Goal: Task Accomplishment & Management: Use online tool/utility

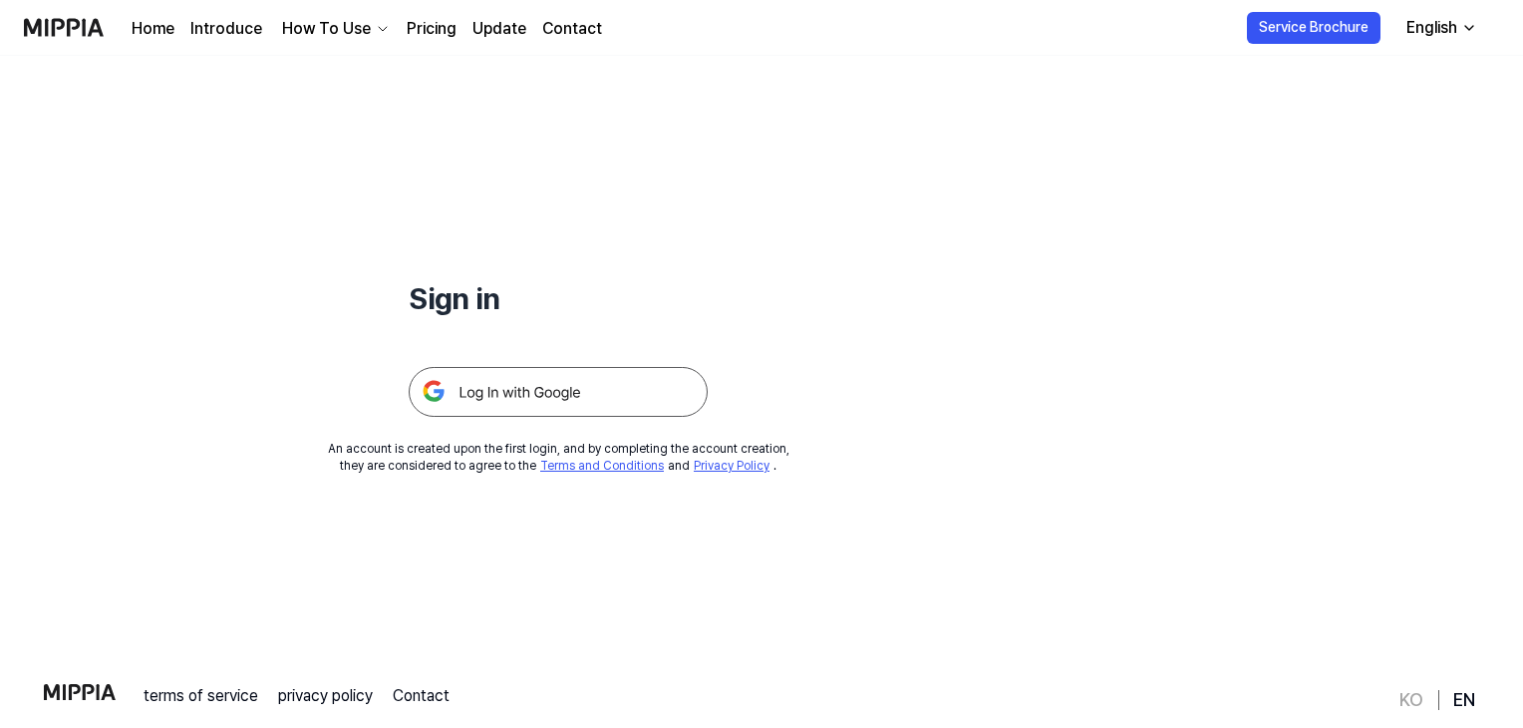
scroll to position [191, 0]
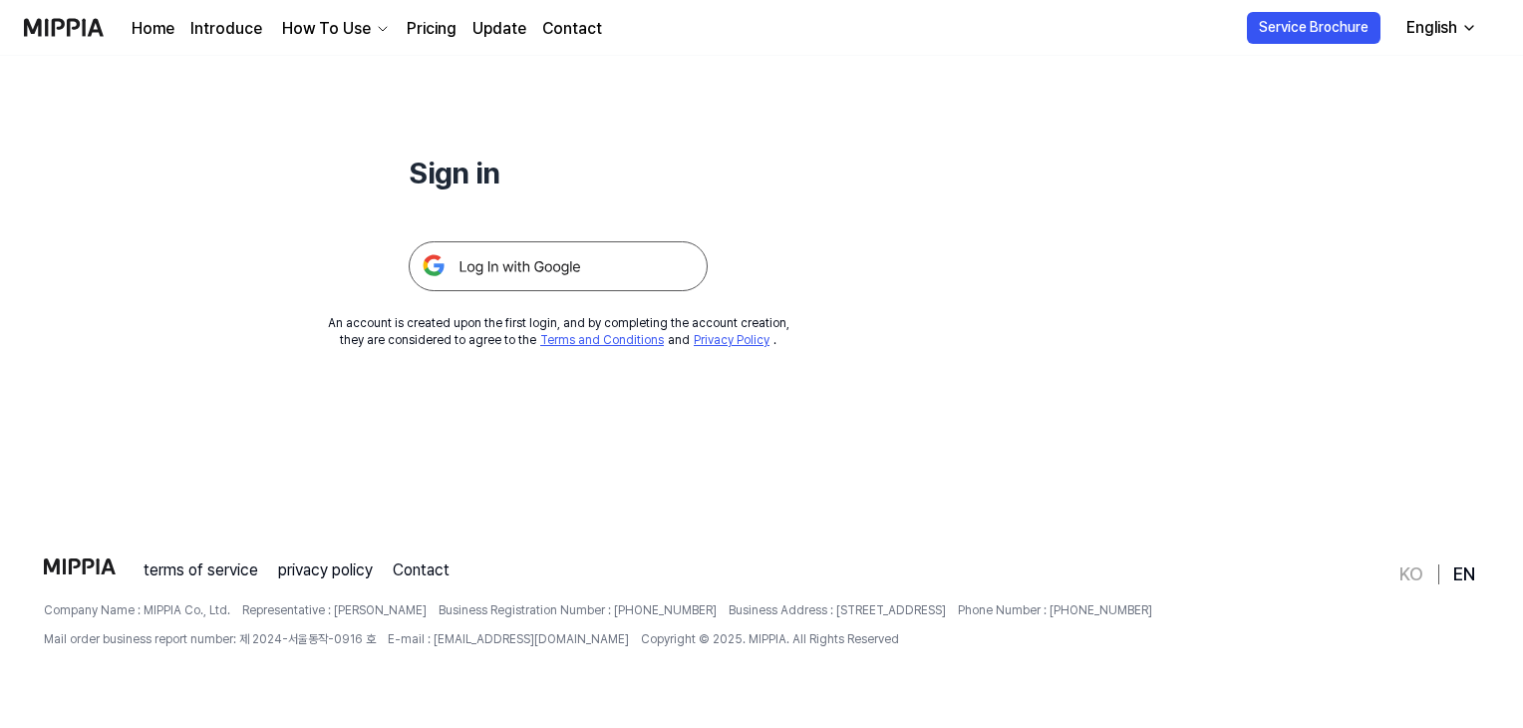
click at [649, 236] on div at bounding box center [558, 242] width 299 height 98
click at [642, 247] on img at bounding box center [558, 266] width 299 height 50
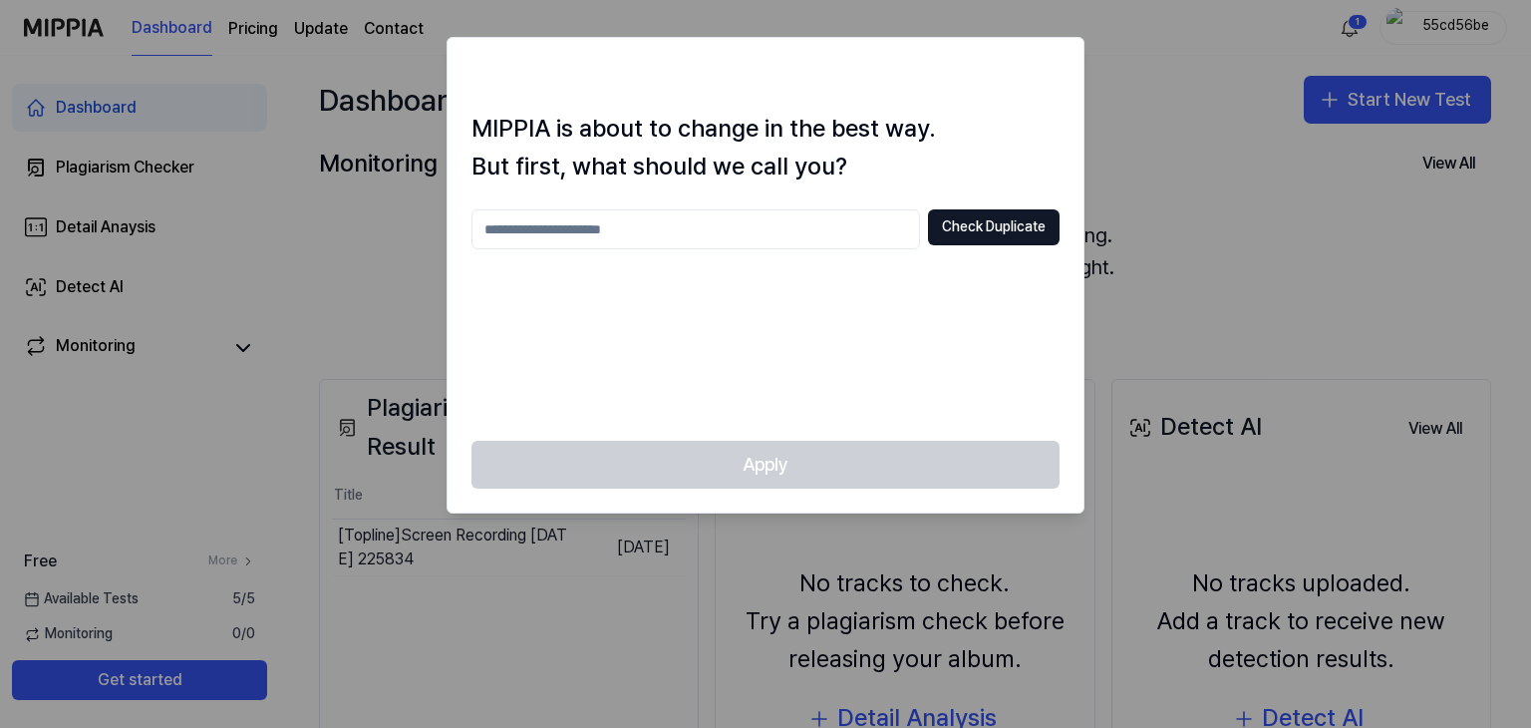
click at [872, 241] on input "text" at bounding box center [695, 229] width 449 height 40
type input "*"
type input "**********"
click at [988, 209] on button "Check Duplicate" at bounding box center [994, 227] width 132 height 36
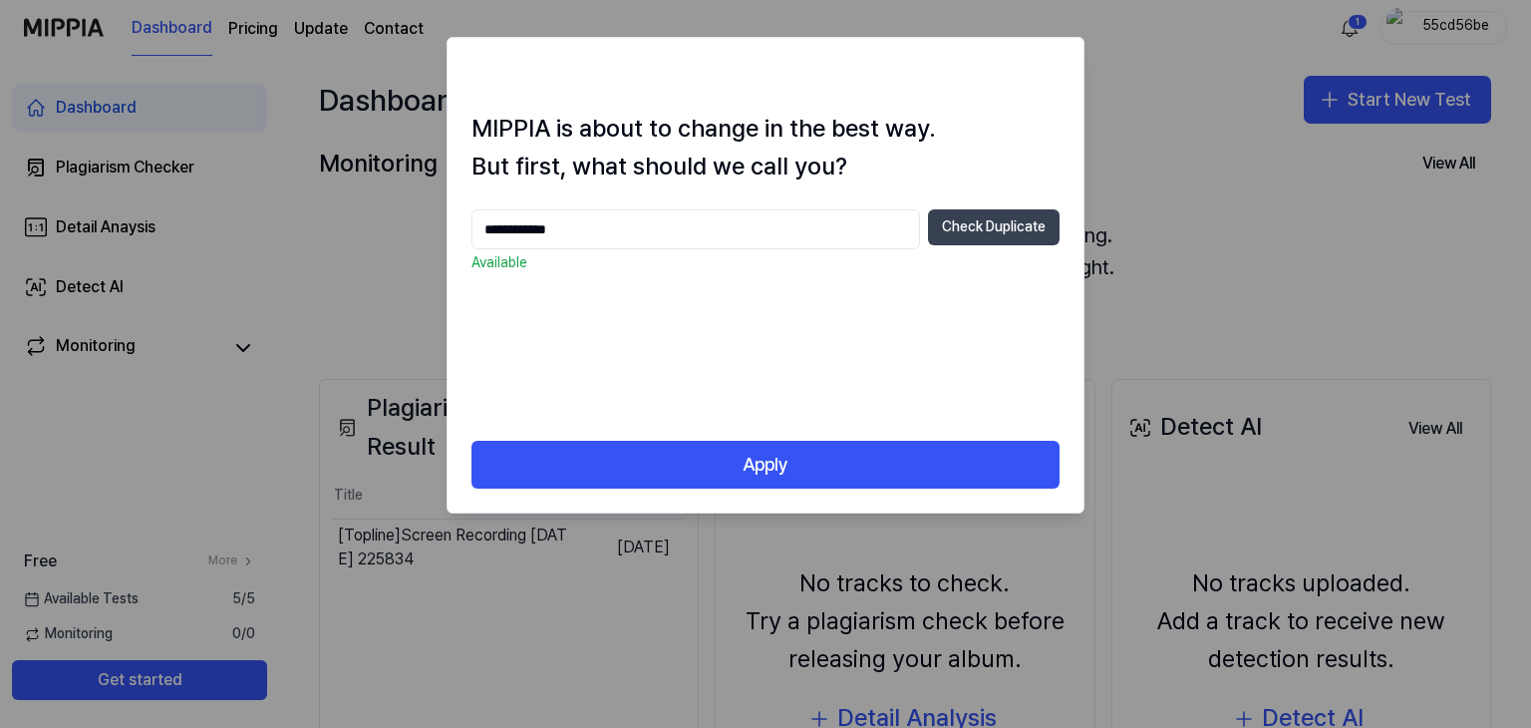
click at [988, 210] on button "Check Duplicate" at bounding box center [994, 227] width 132 height 36
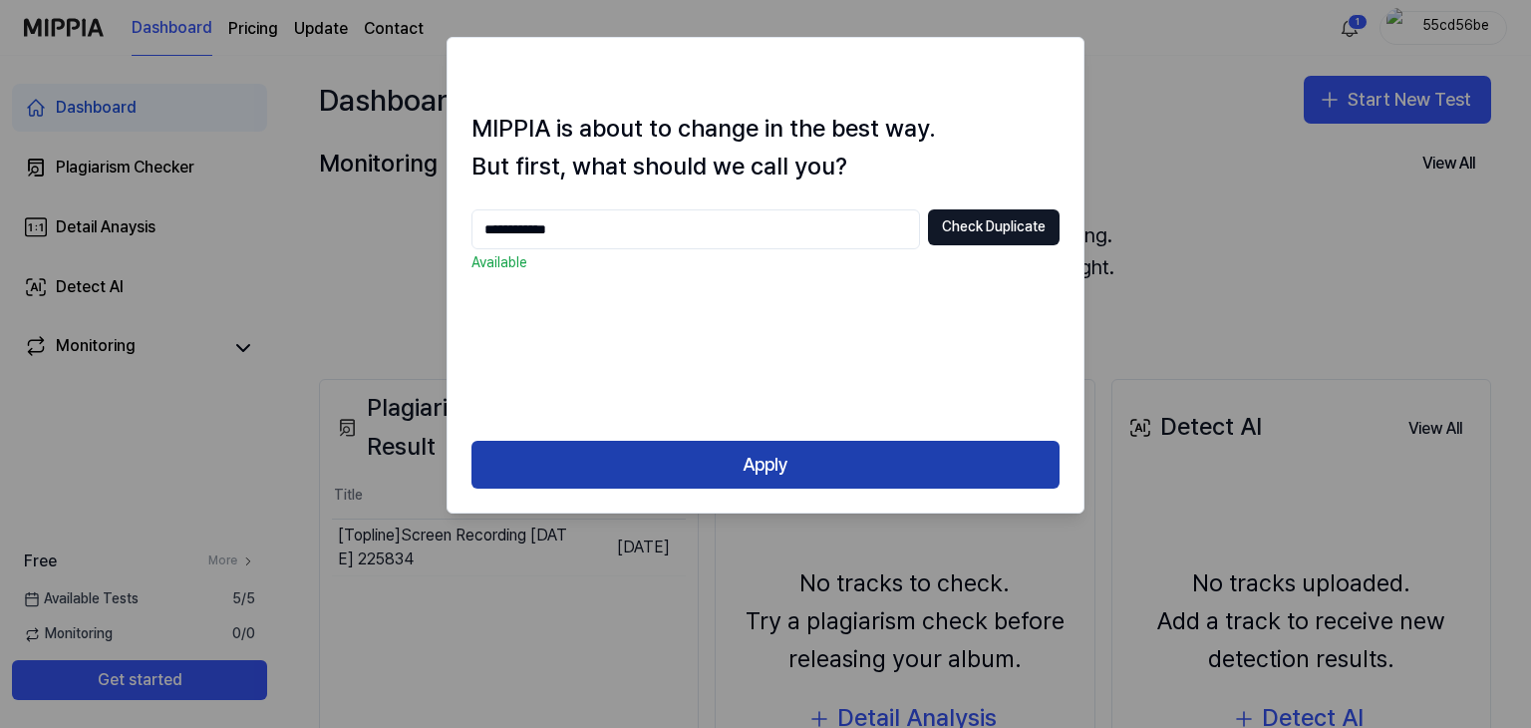
click at [809, 455] on button "Apply" at bounding box center [765, 465] width 588 height 48
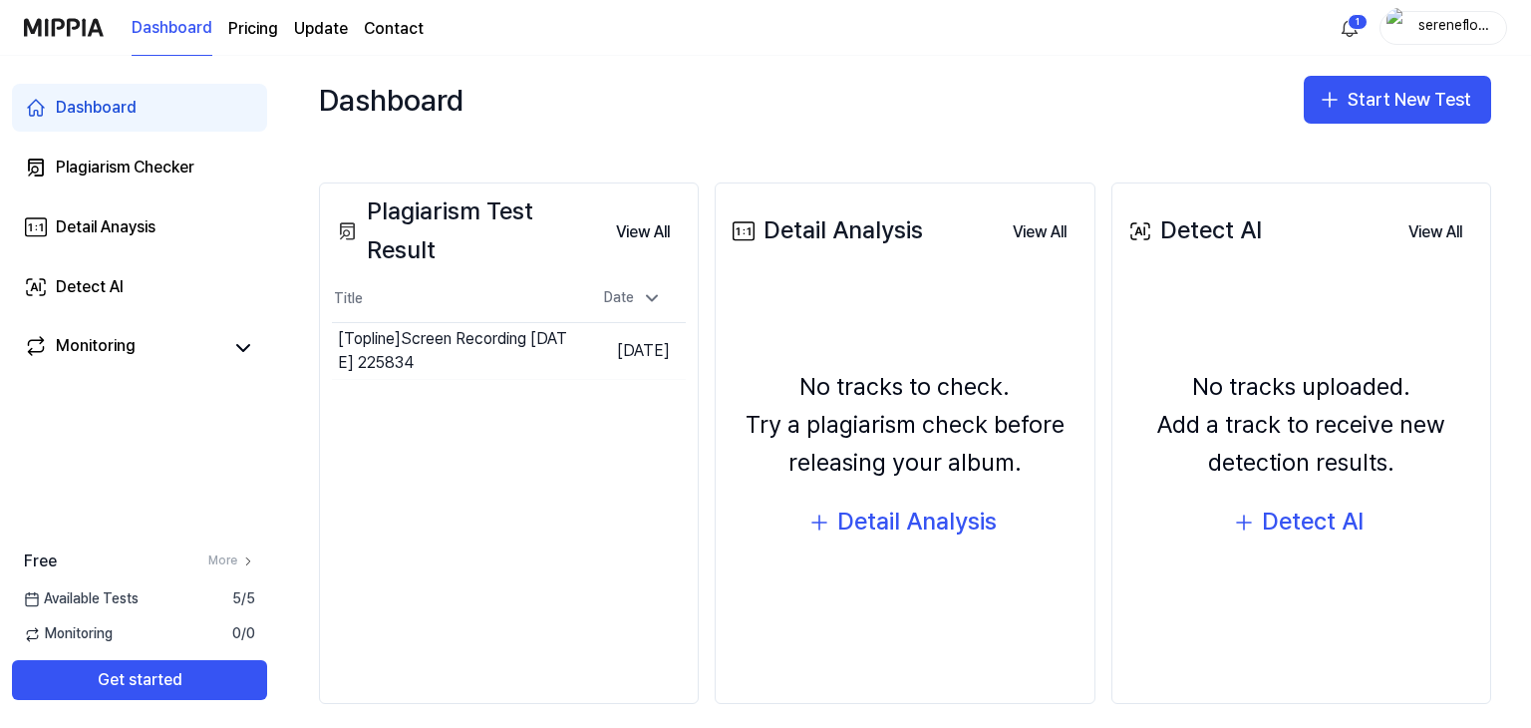
scroll to position [199, 0]
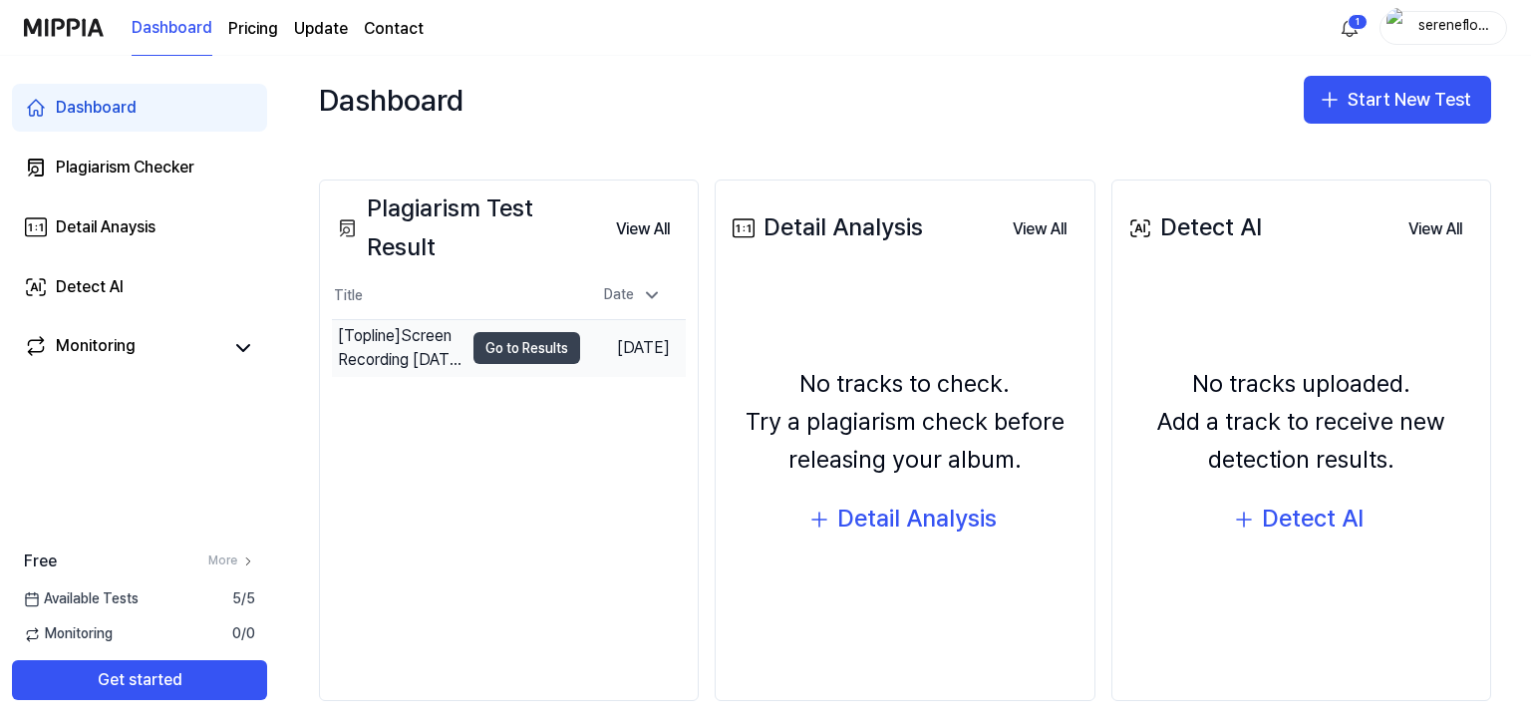
click at [502, 339] on button "Go to Results" at bounding box center [526, 348] width 107 height 32
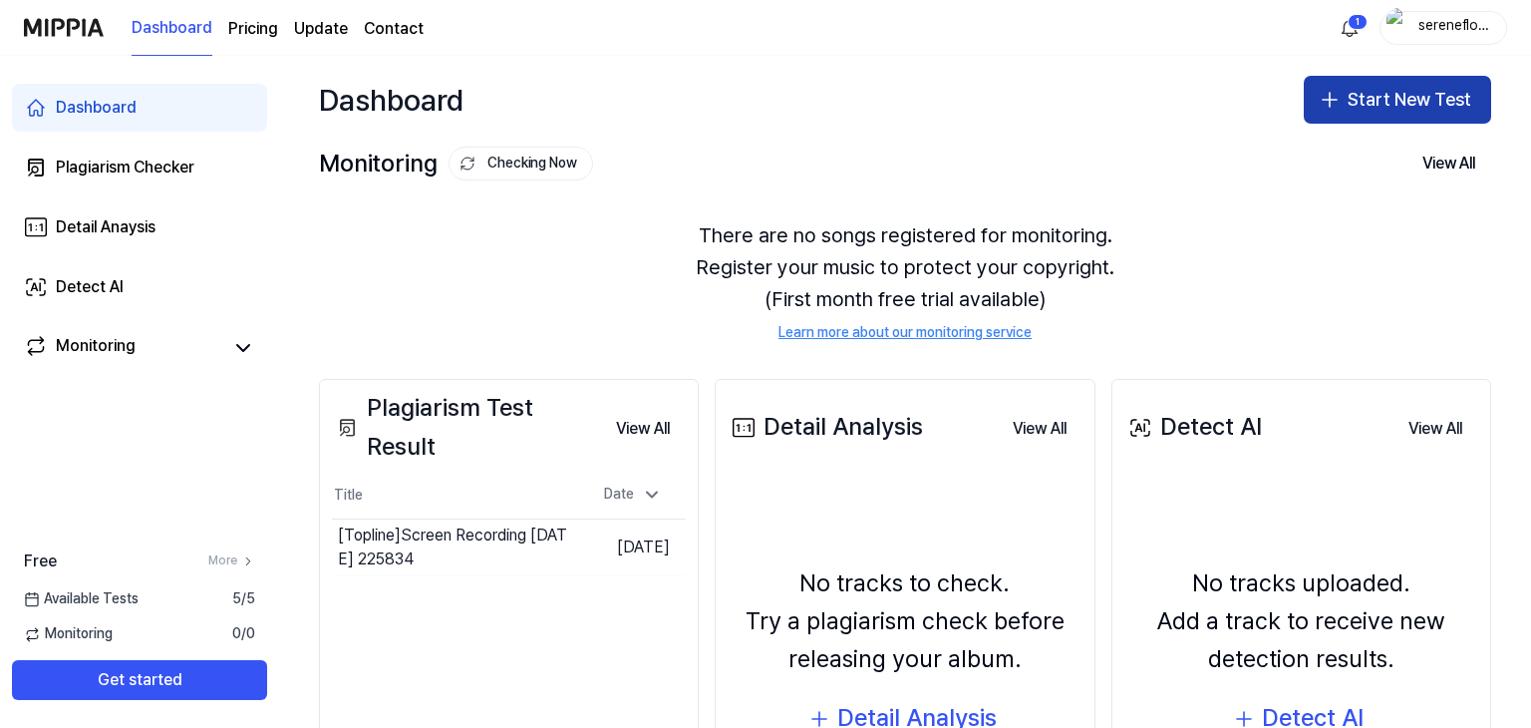
click at [1375, 93] on button "Start New Test" at bounding box center [1397, 100] width 187 height 48
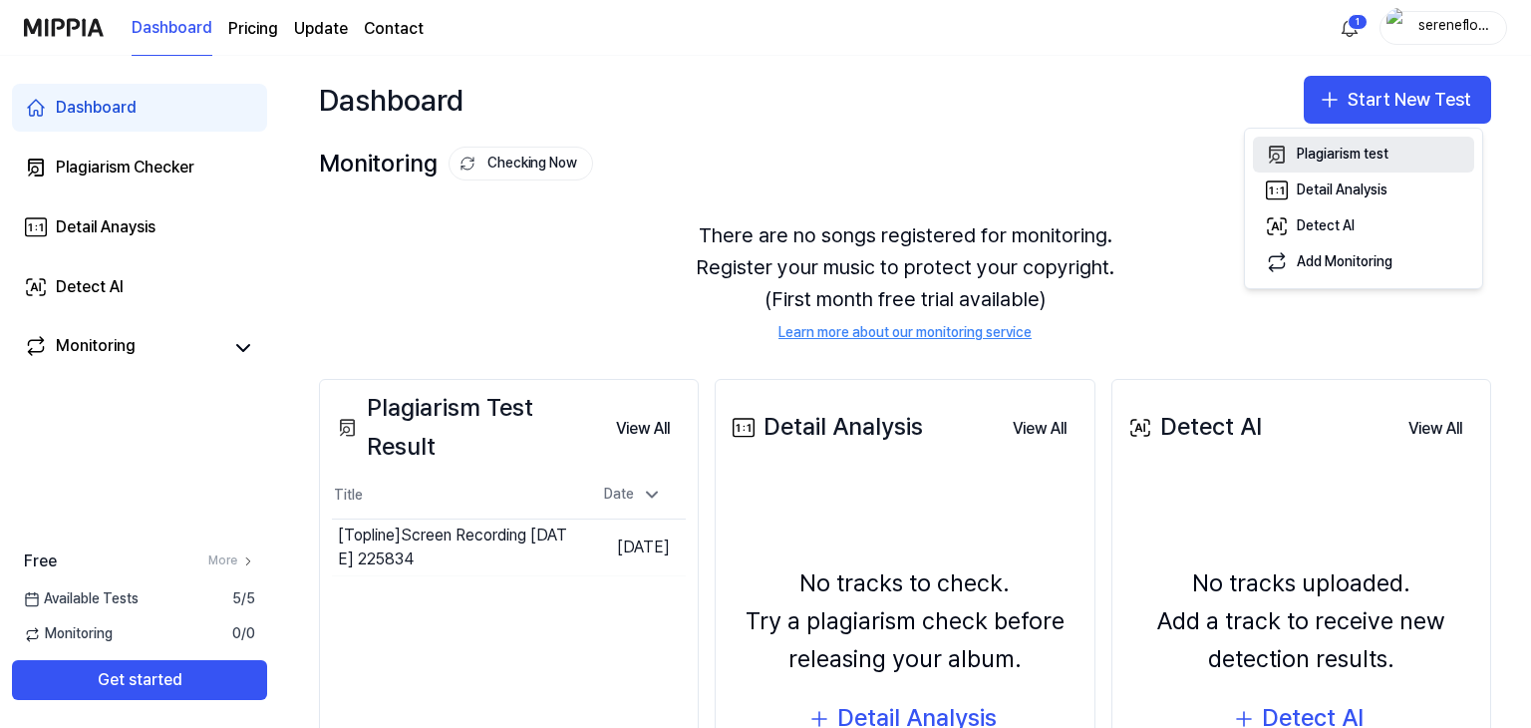
click at [1374, 154] on div "Plagiarism test" at bounding box center [1343, 155] width 92 height 20
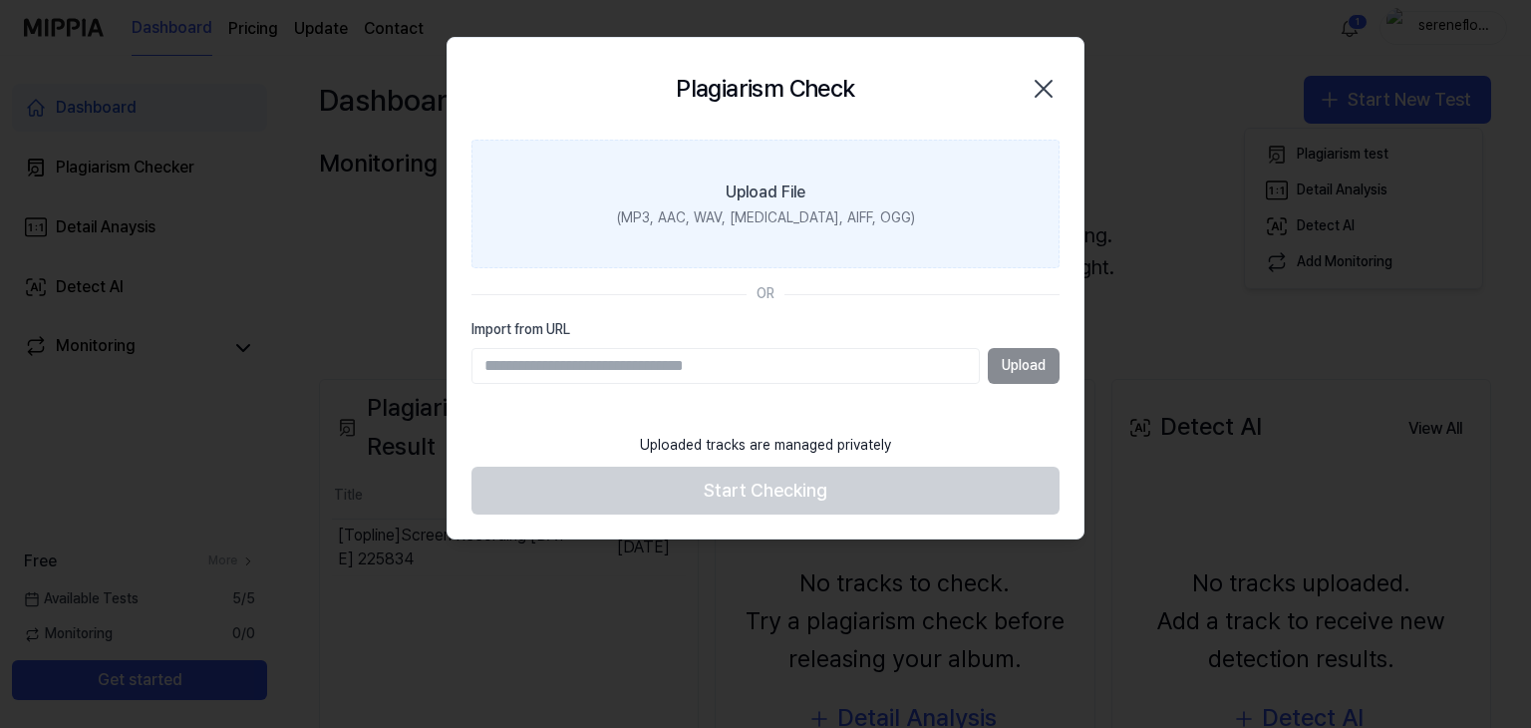
click at [722, 224] on div "(MP3, AAC, WAV, [MEDICAL_DATA], AIFF, OGG)" at bounding box center [766, 218] width 298 height 20
click at [0, 0] on input "Upload File (MP3, AAC, WAV, [MEDICAL_DATA], AIFF, OGG)" at bounding box center [0, 0] width 0 height 0
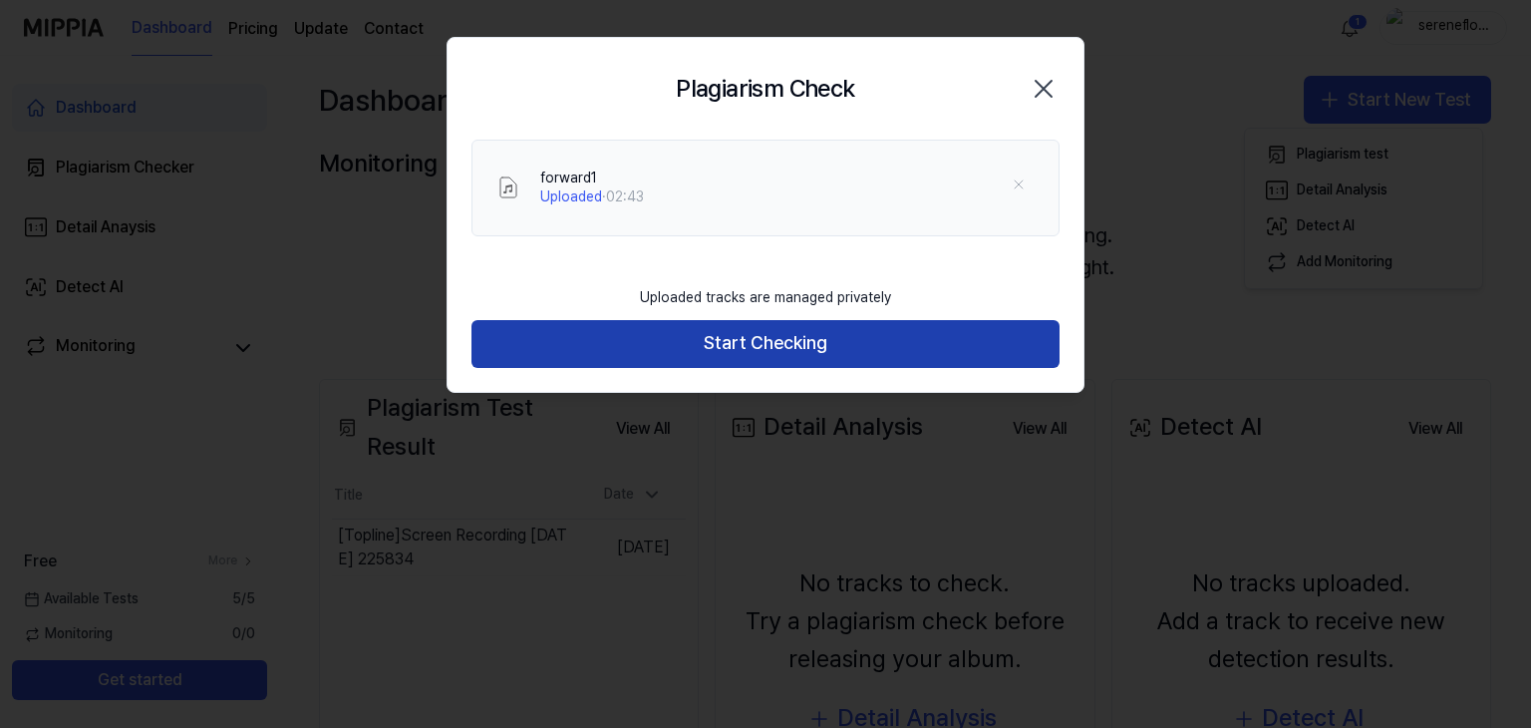
click at [734, 333] on button "Start Checking" at bounding box center [765, 344] width 588 height 48
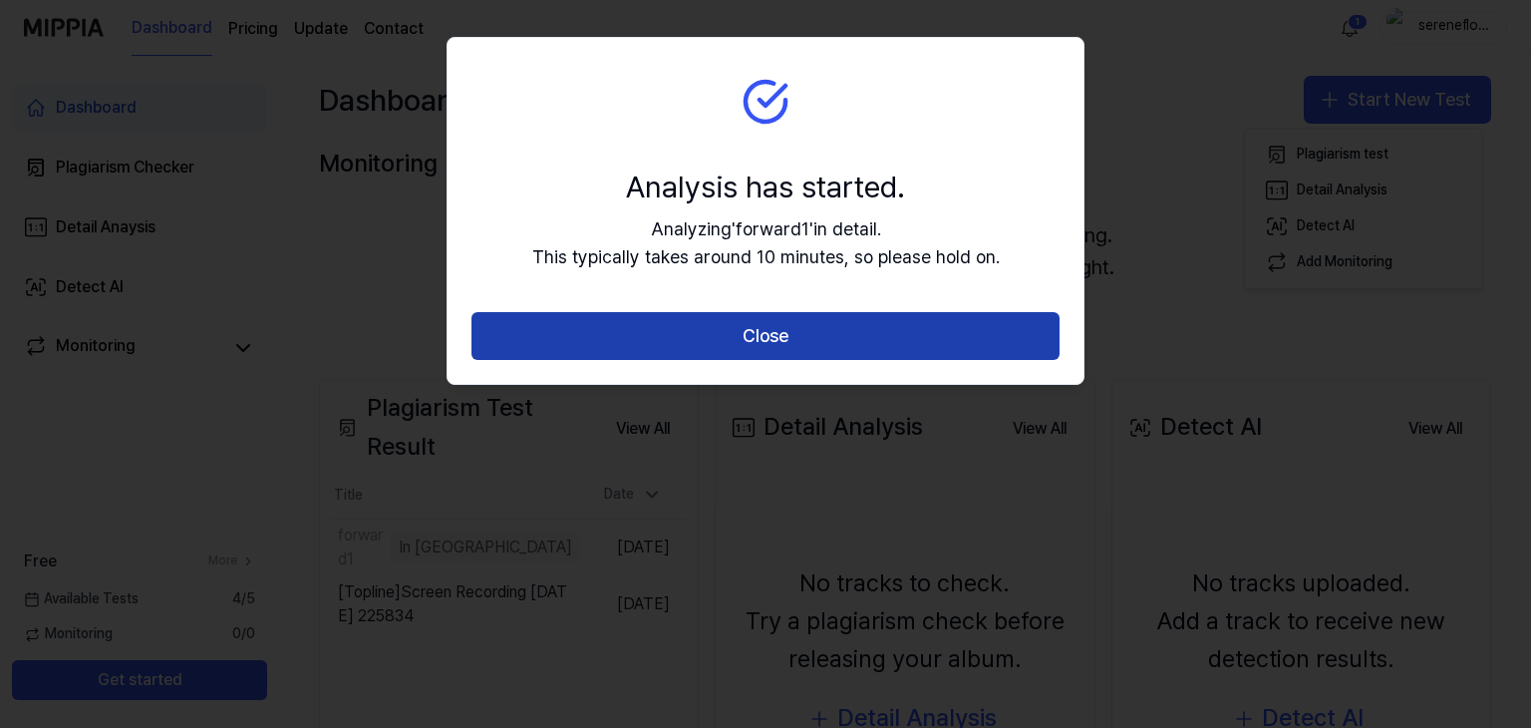
click at [829, 332] on button "Close" at bounding box center [765, 336] width 588 height 48
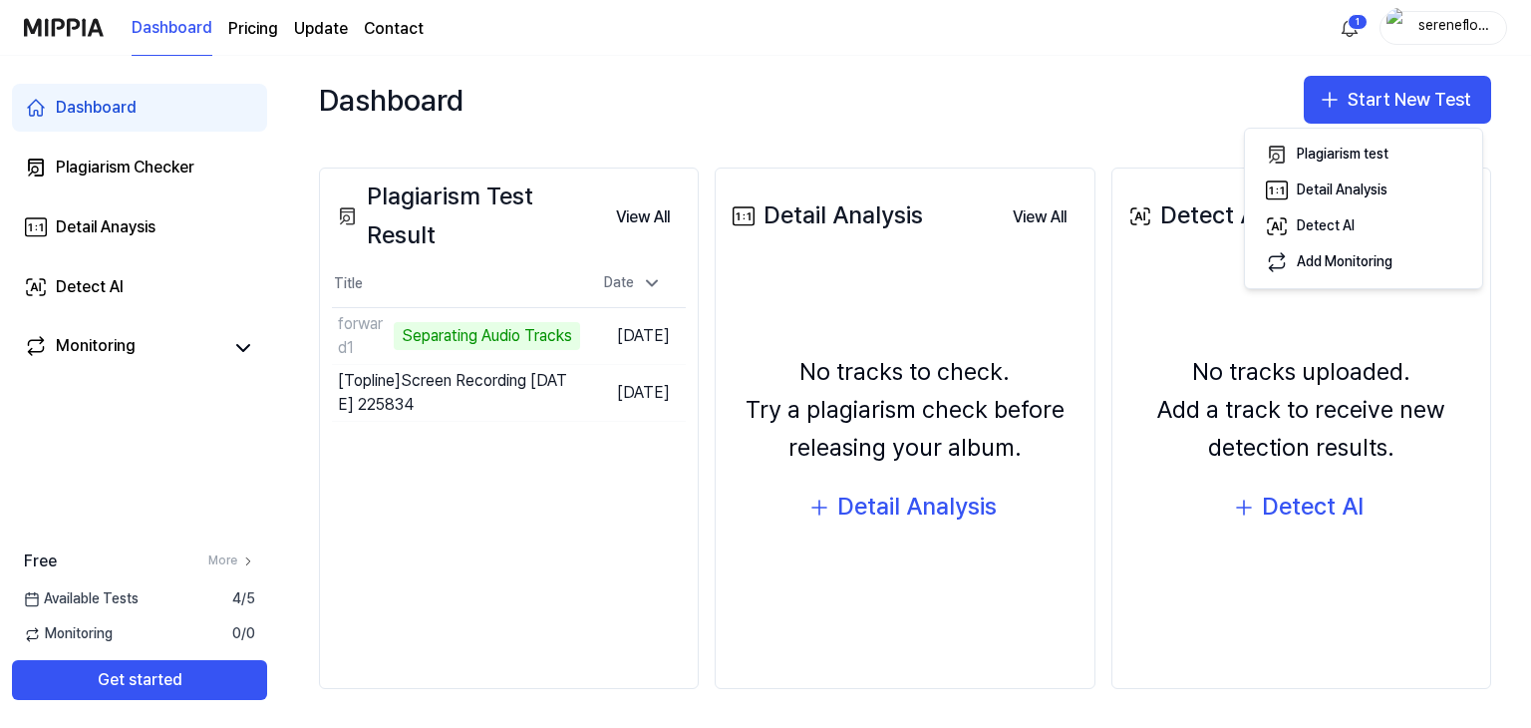
scroll to position [211, 0]
click at [239, 630] on span "0 / 0" at bounding box center [243, 634] width 23 height 20
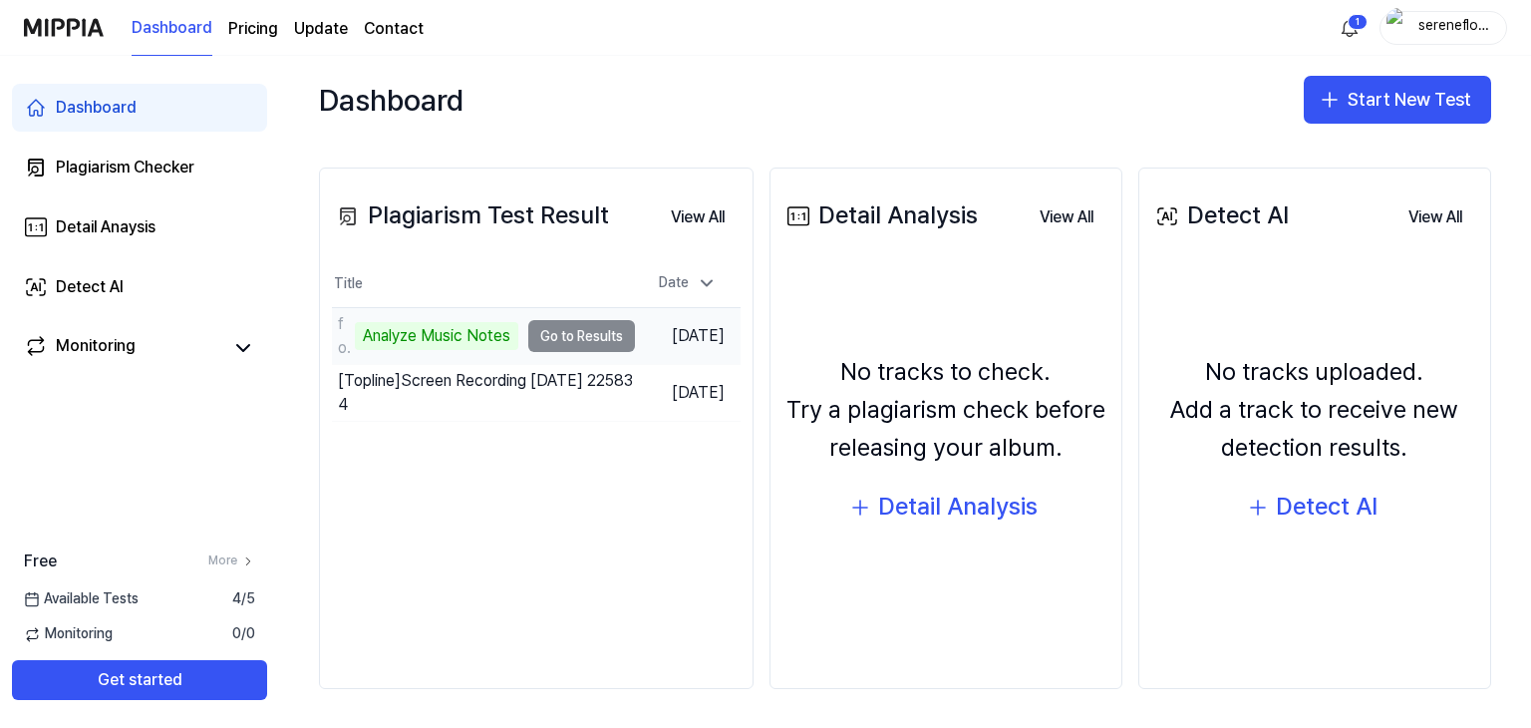
click at [509, 332] on div "Analyze Music Notes" at bounding box center [436, 336] width 163 height 28
click at [562, 332] on td "forward1 Analyze Music Notes Go to Results" at bounding box center [483, 336] width 303 height 56
click at [566, 332] on td "forward1 Analyze Music Notes Go to Results" at bounding box center [483, 336] width 303 height 56
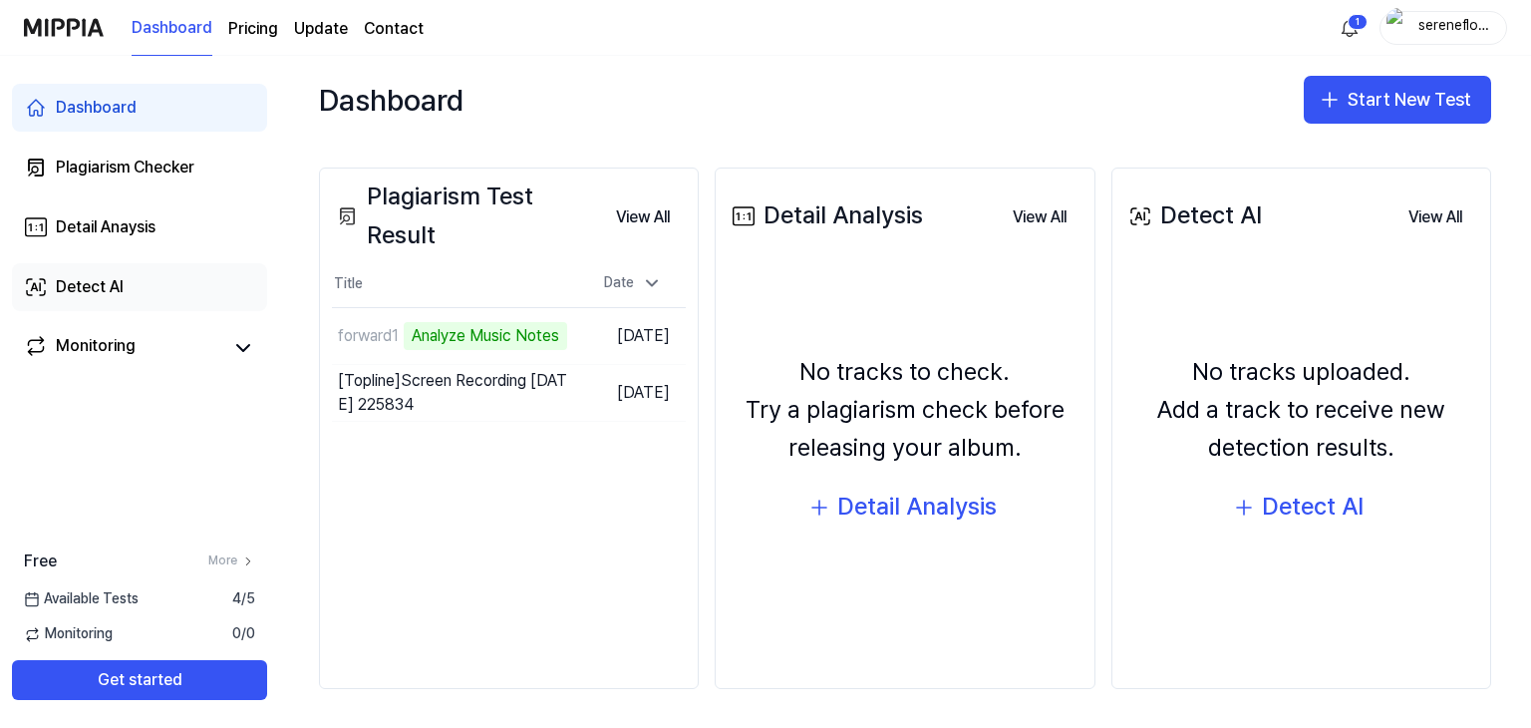
click at [178, 300] on link "Detect AI" at bounding box center [139, 287] width 255 height 48
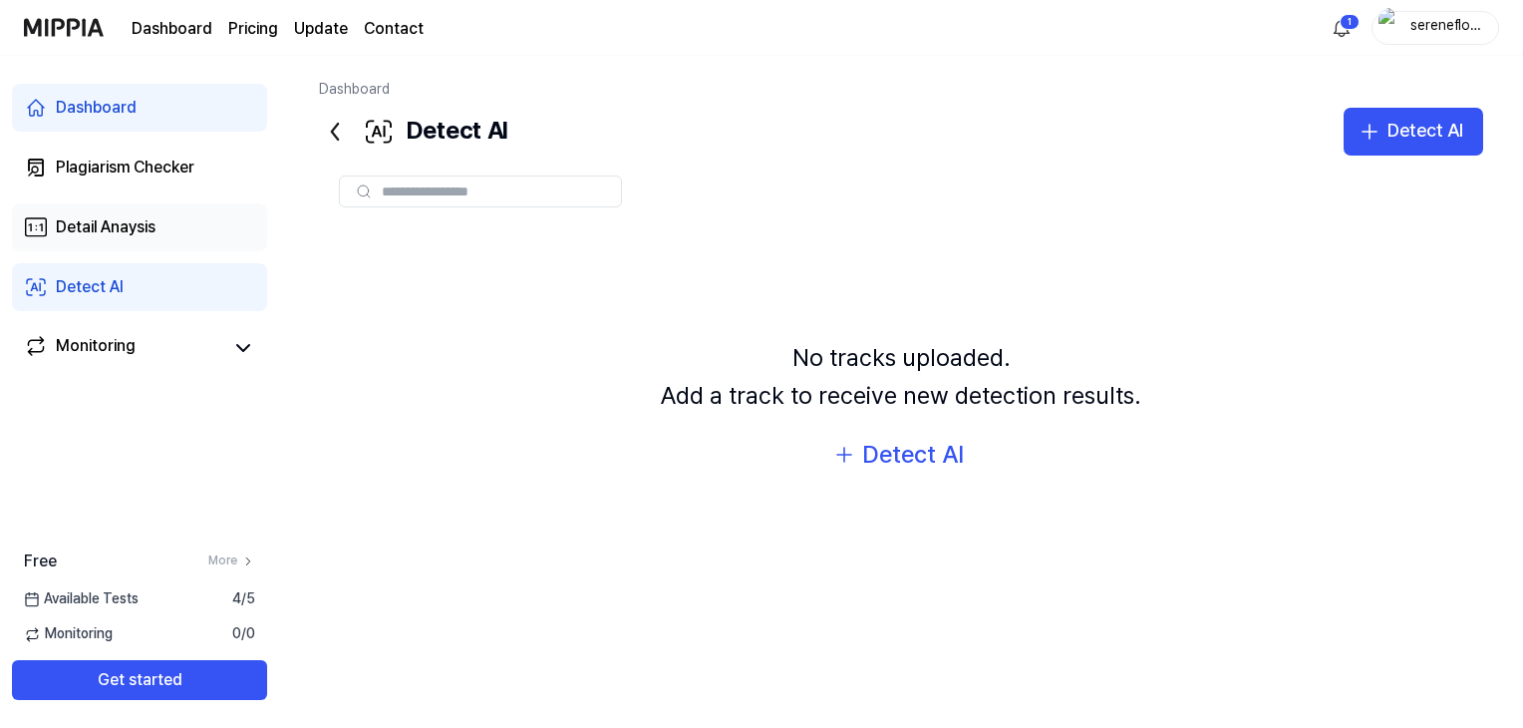
click at [190, 243] on link "Detail Anaysis" at bounding box center [139, 227] width 255 height 48
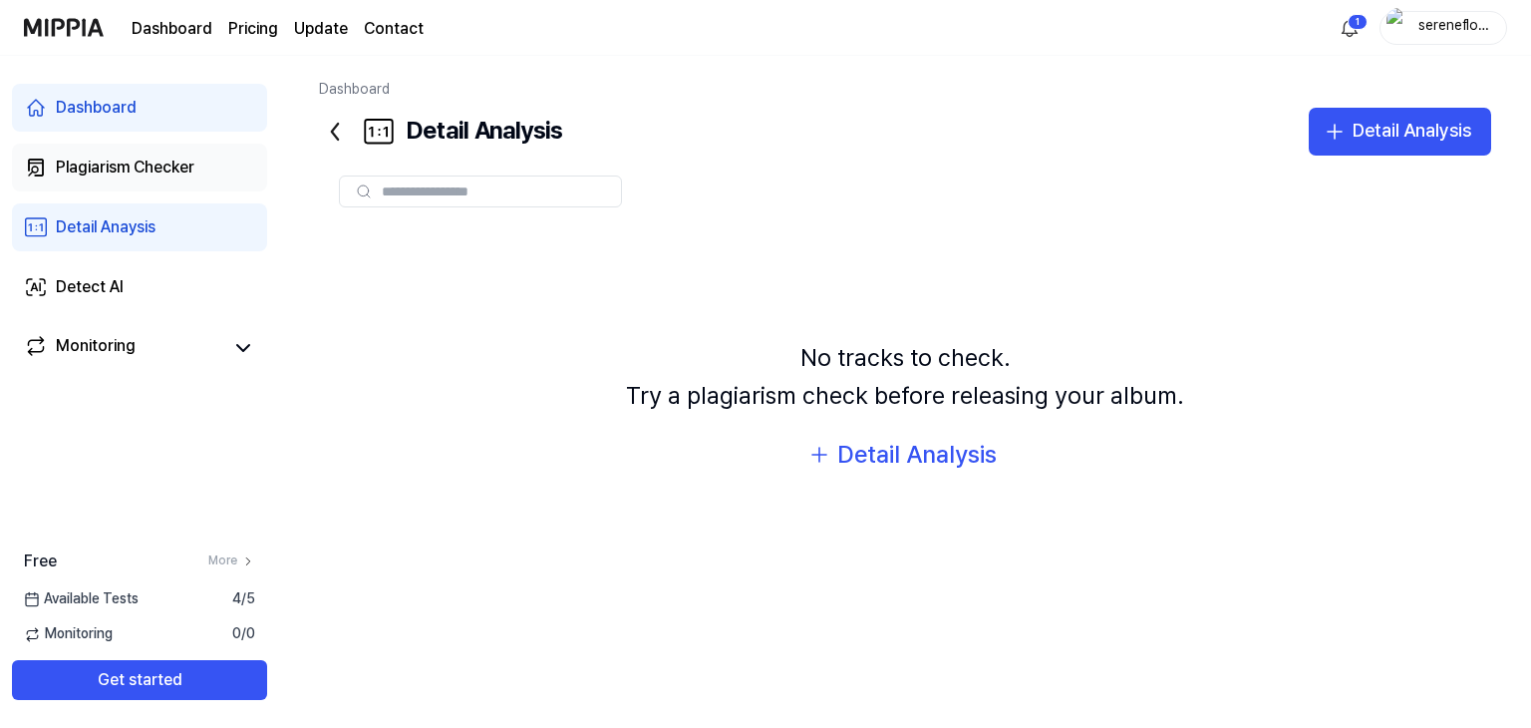
click at [240, 172] on link "Plagiarism Checker" at bounding box center [139, 168] width 255 height 48
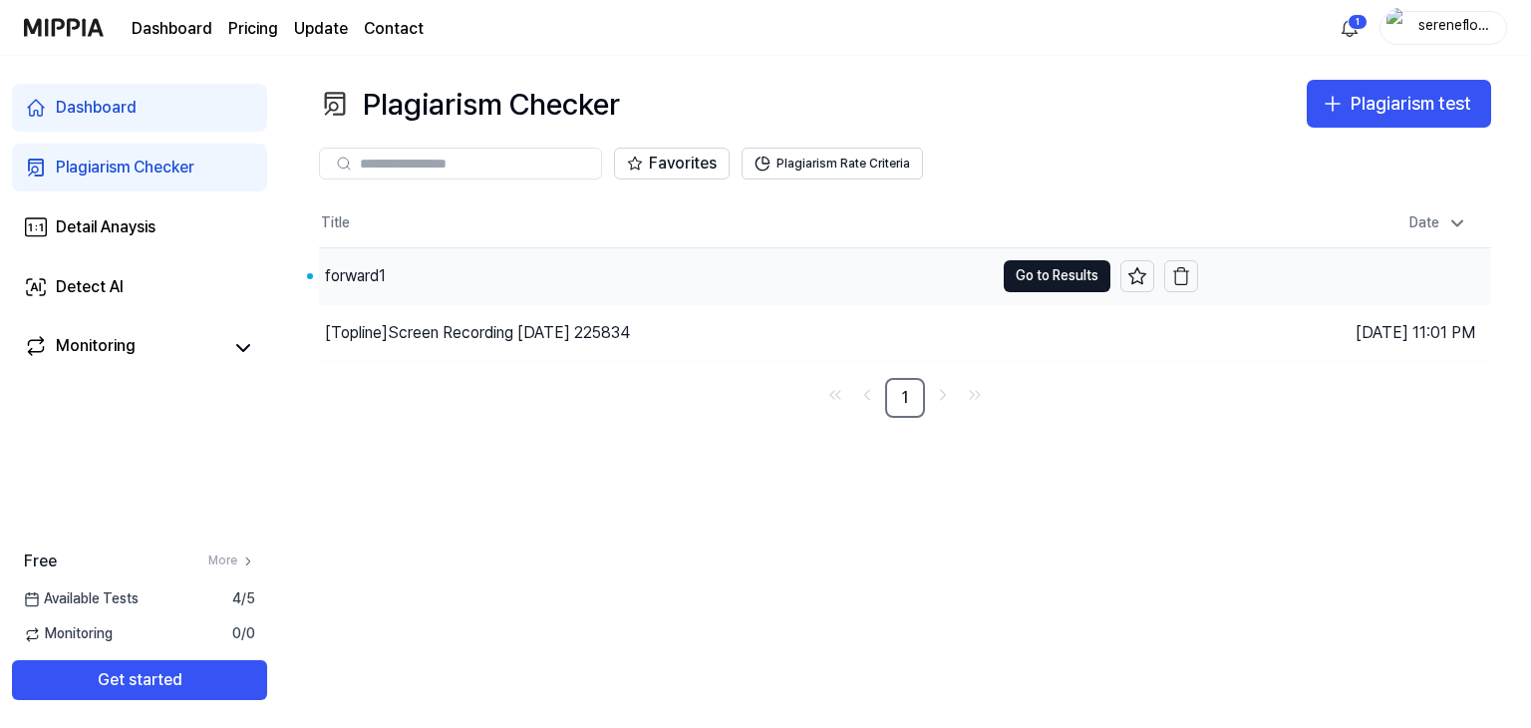
click at [524, 273] on div "forward1" at bounding box center [656, 276] width 675 height 56
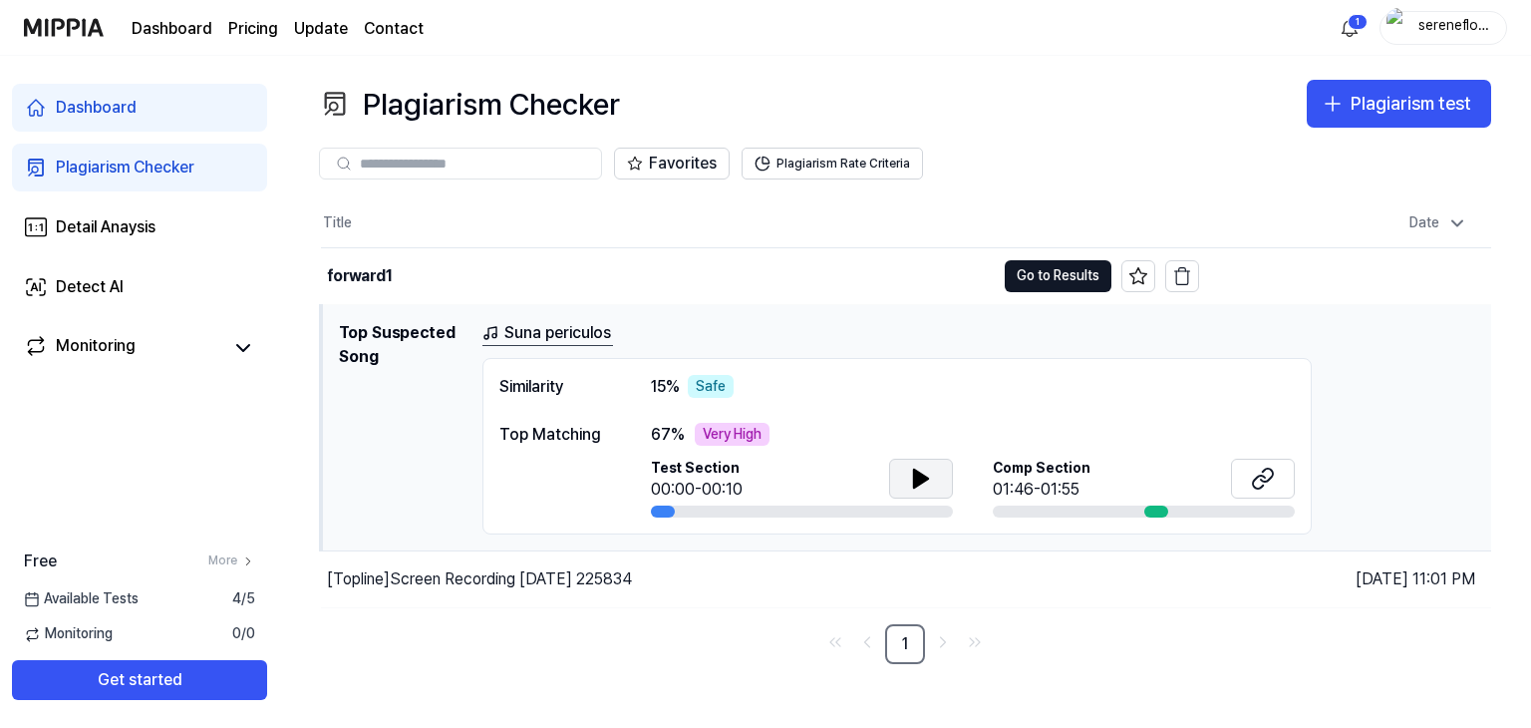
click at [938, 473] on button at bounding box center [921, 479] width 64 height 40
click at [925, 472] on icon at bounding box center [925, 477] width 4 height 16
click at [1176, 507] on div at bounding box center [1144, 511] width 302 height 12
click at [1255, 481] on icon at bounding box center [1263, 478] width 24 height 24
click at [1150, 508] on div at bounding box center [1156, 511] width 24 height 12
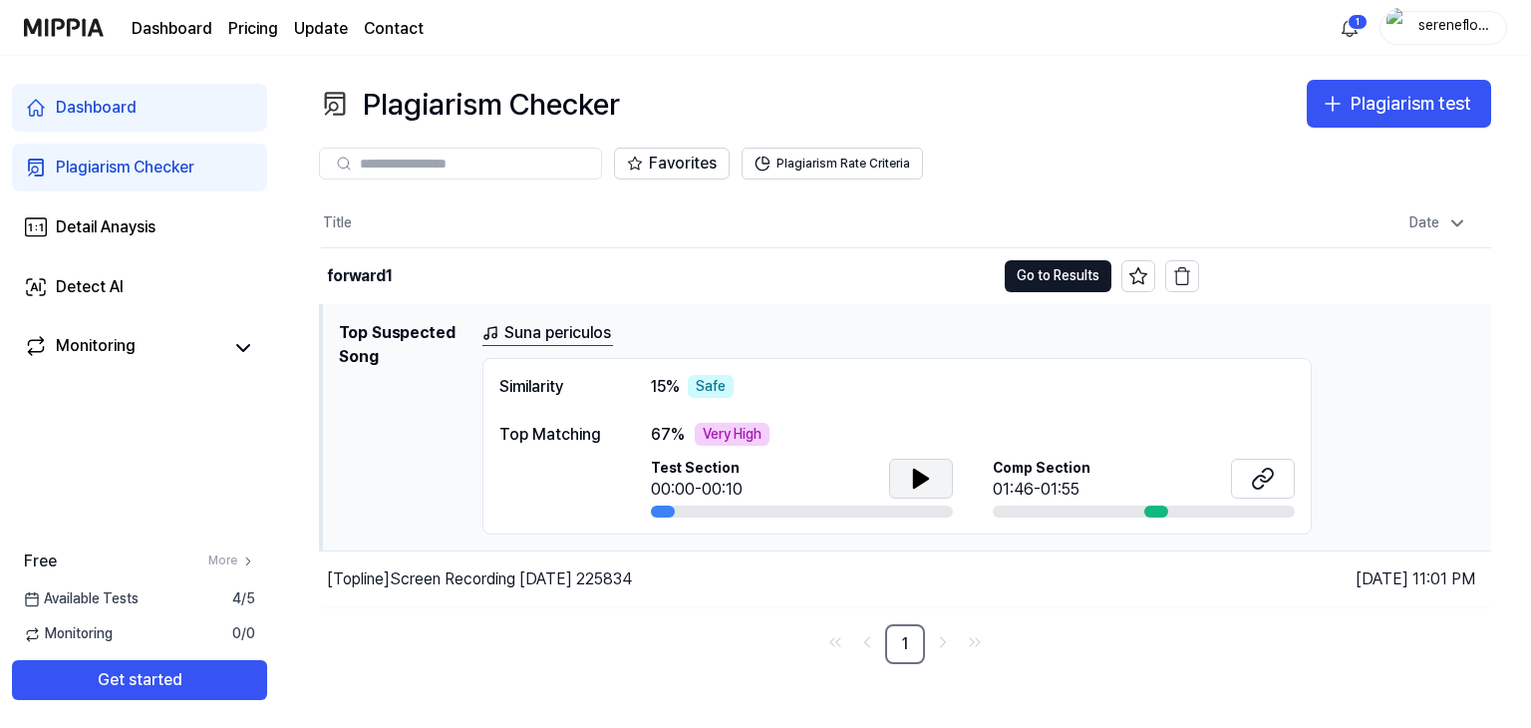
click at [1150, 508] on div at bounding box center [1156, 511] width 24 height 12
click at [929, 471] on icon at bounding box center [921, 478] width 24 height 24
click at [550, 328] on link "Suna periculos" at bounding box center [547, 333] width 131 height 25
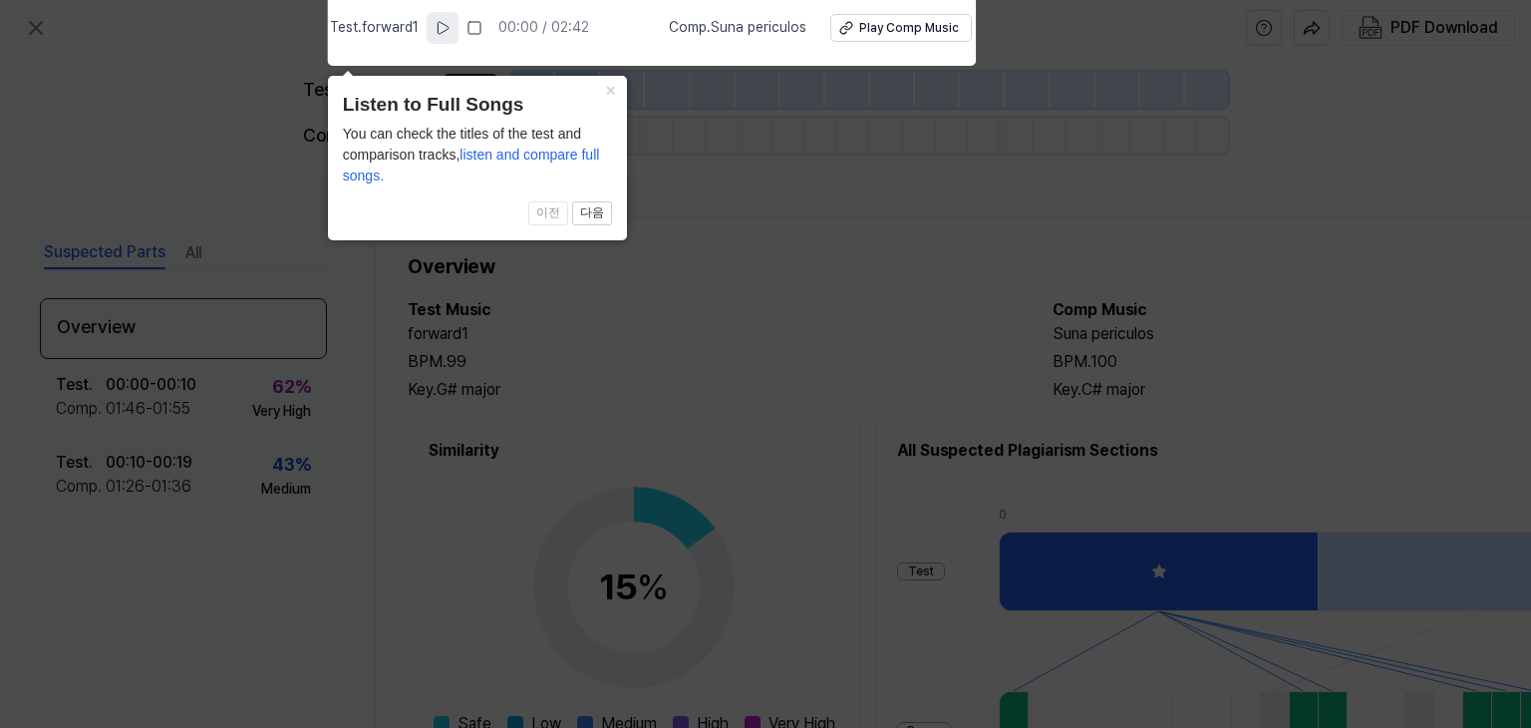
click at [447, 28] on icon at bounding box center [443, 28] width 16 height 16
click at [447, 29] on rect at bounding box center [445, 28] width 3 height 12
click at [610, 90] on button "×" at bounding box center [611, 90] width 32 height 28
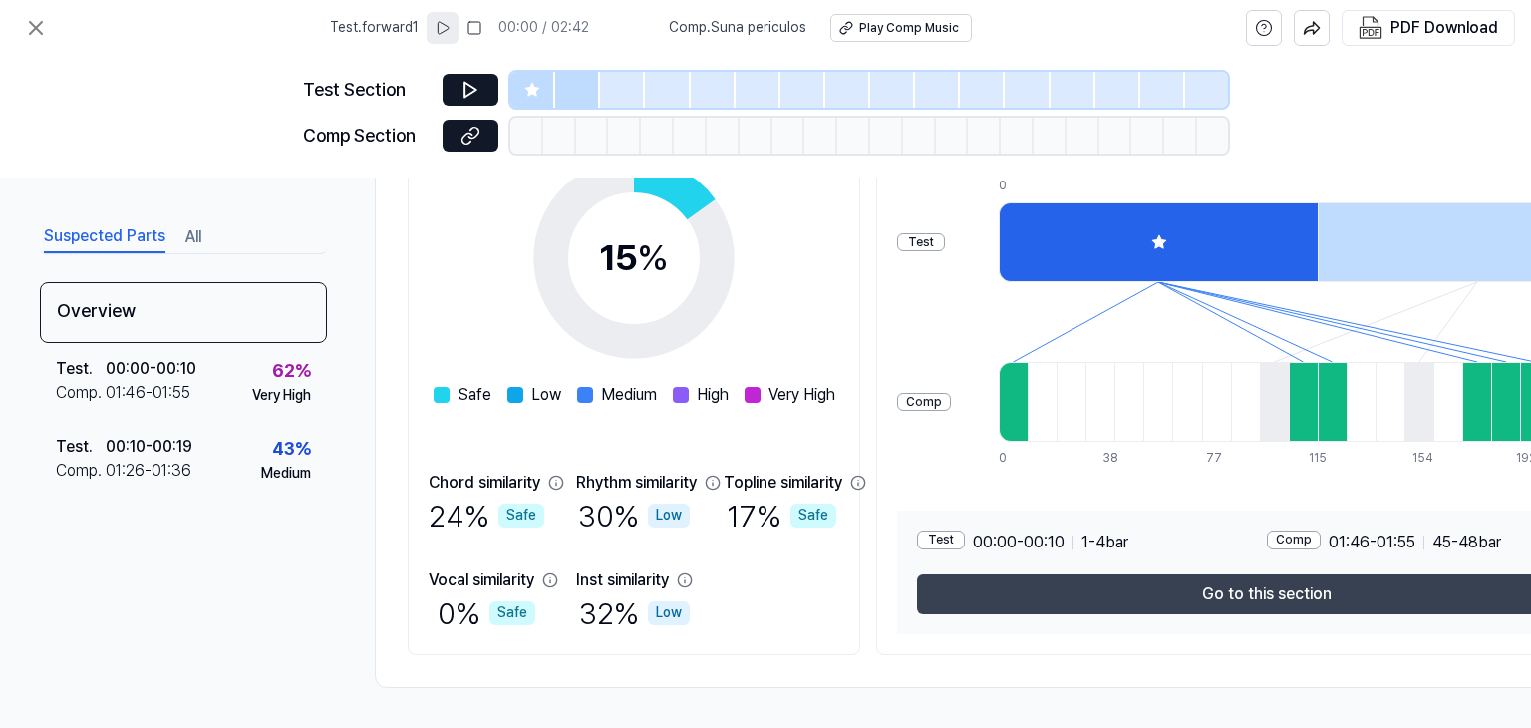
click at [1238, 582] on button "Go to this section" at bounding box center [1267, 594] width 700 height 40
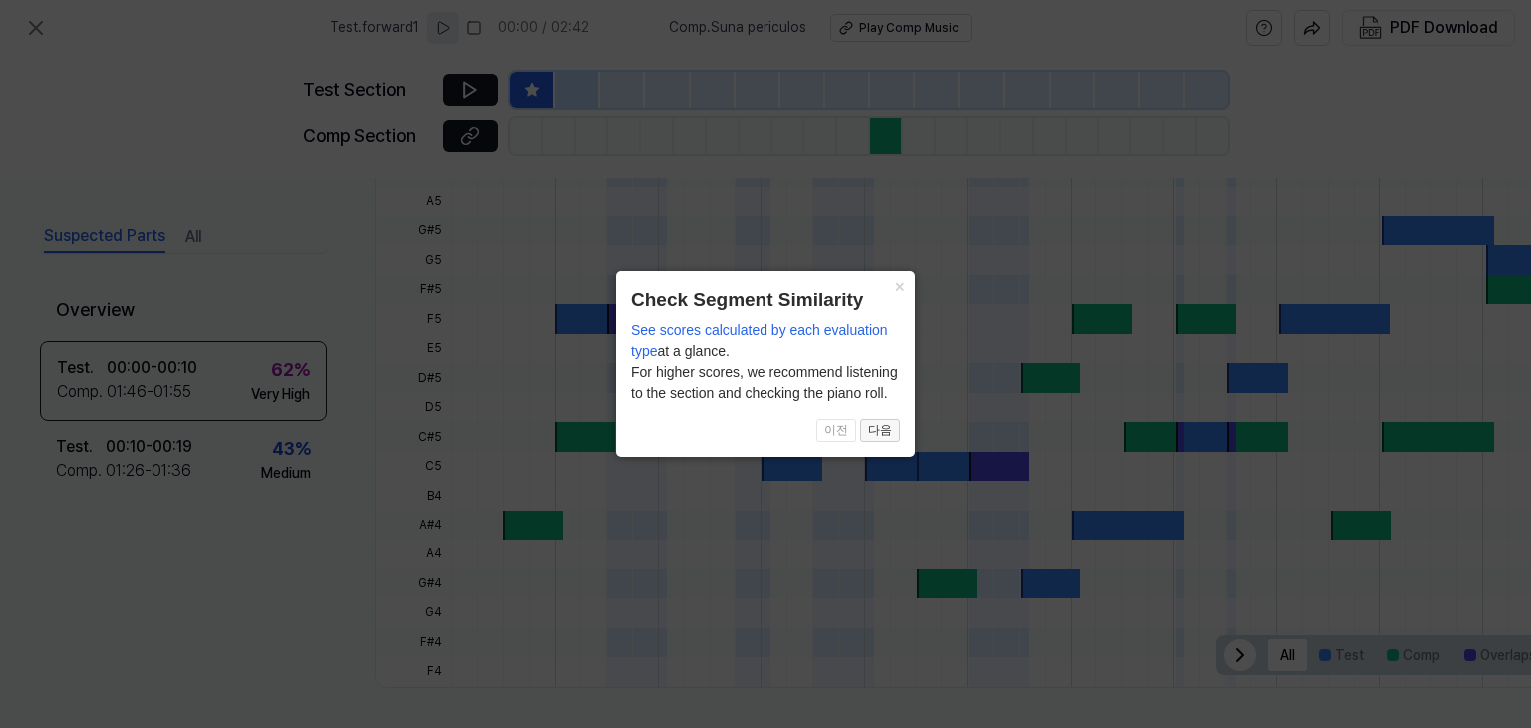
click at [869, 424] on button "다음" at bounding box center [880, 431] width 40 height 24
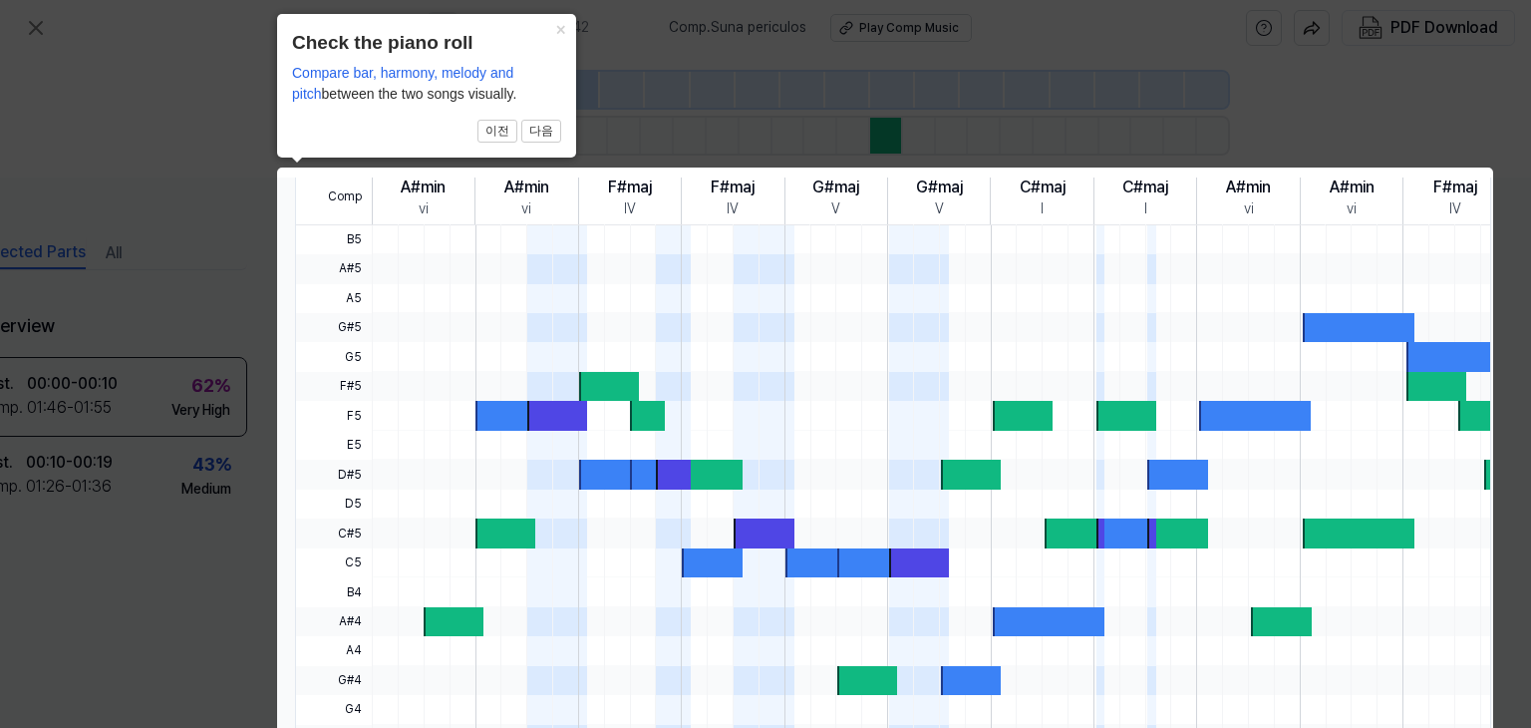
scroll to position [646, 88]
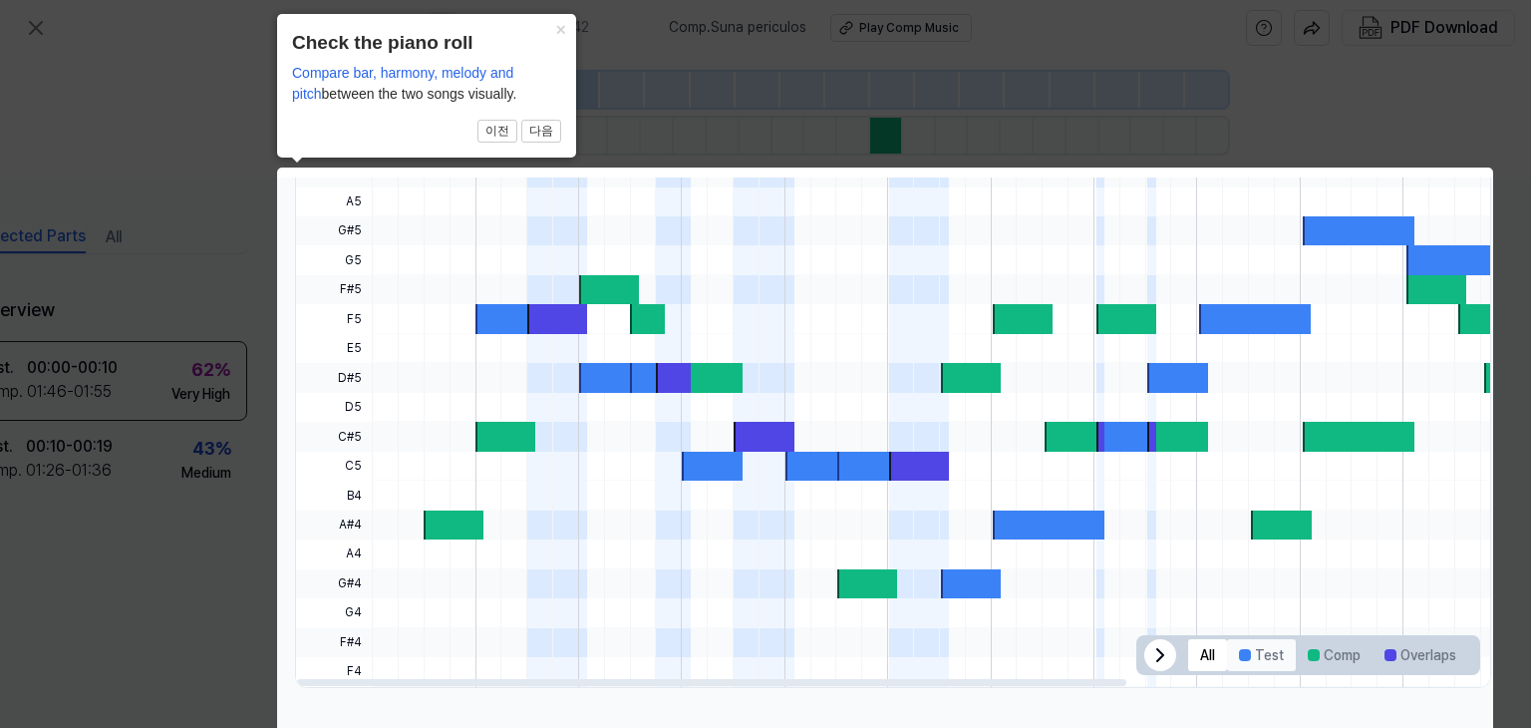
click at [1268, 642] on button "Test" at bounding box center [1261, 655] width 69 height 32
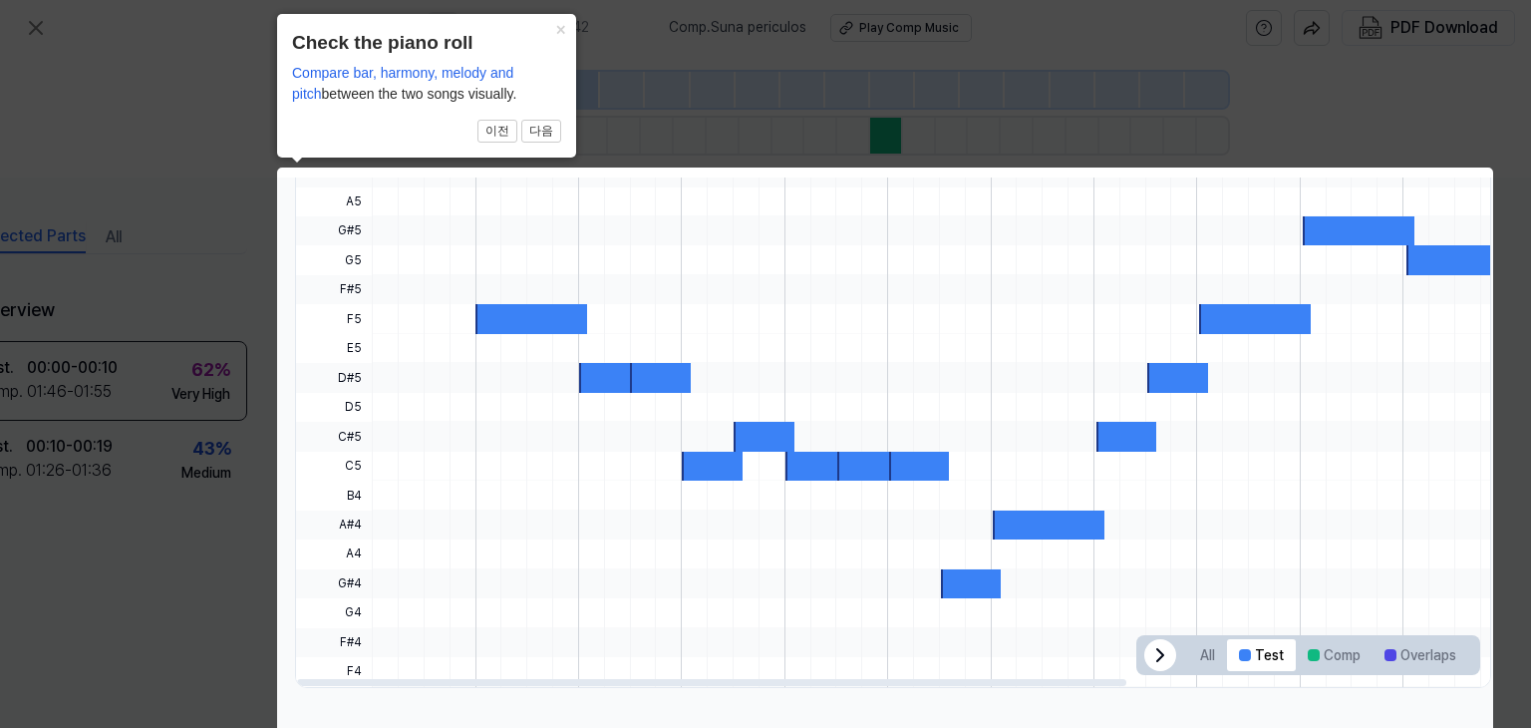
click at [1150, 652] on icon at bounding box center [1160, 655] width 24 height 24
click at [554, 28] on button "×" at bounding box center [560, 28] width 32 height 28
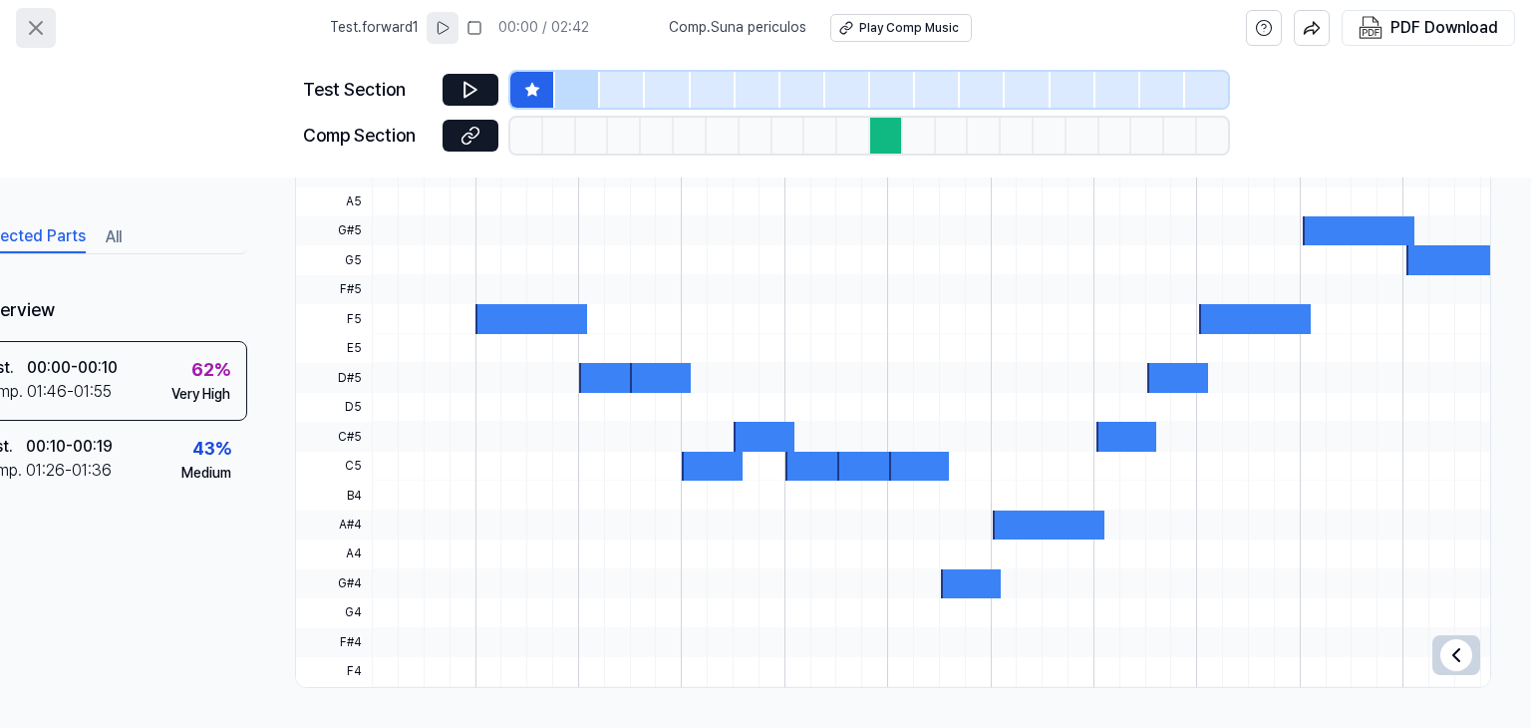
click at [40, 29] on icon at bounding box center [36, 28] width 24 height 24
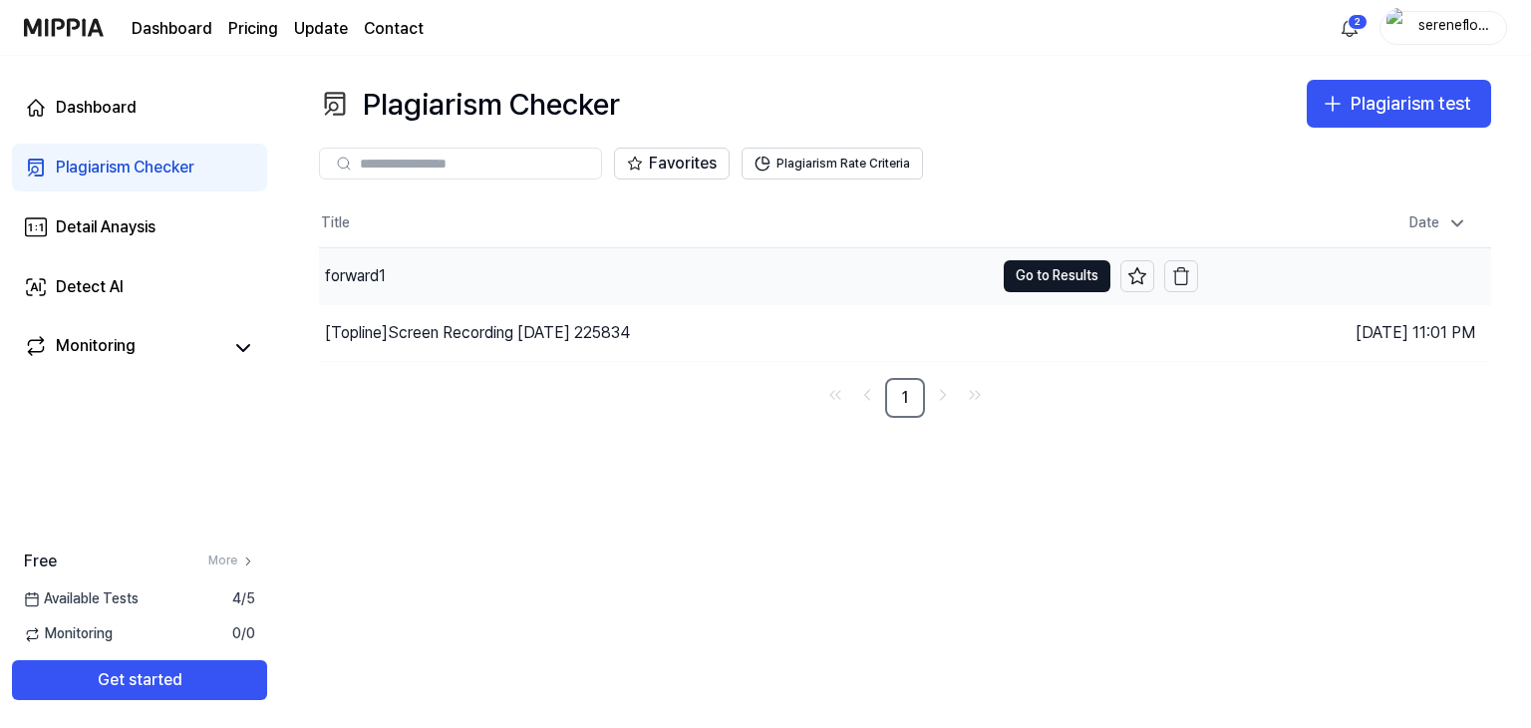
click at [519, 272] on div "forward1" at bounding box center [656, 276] width 675 height 56
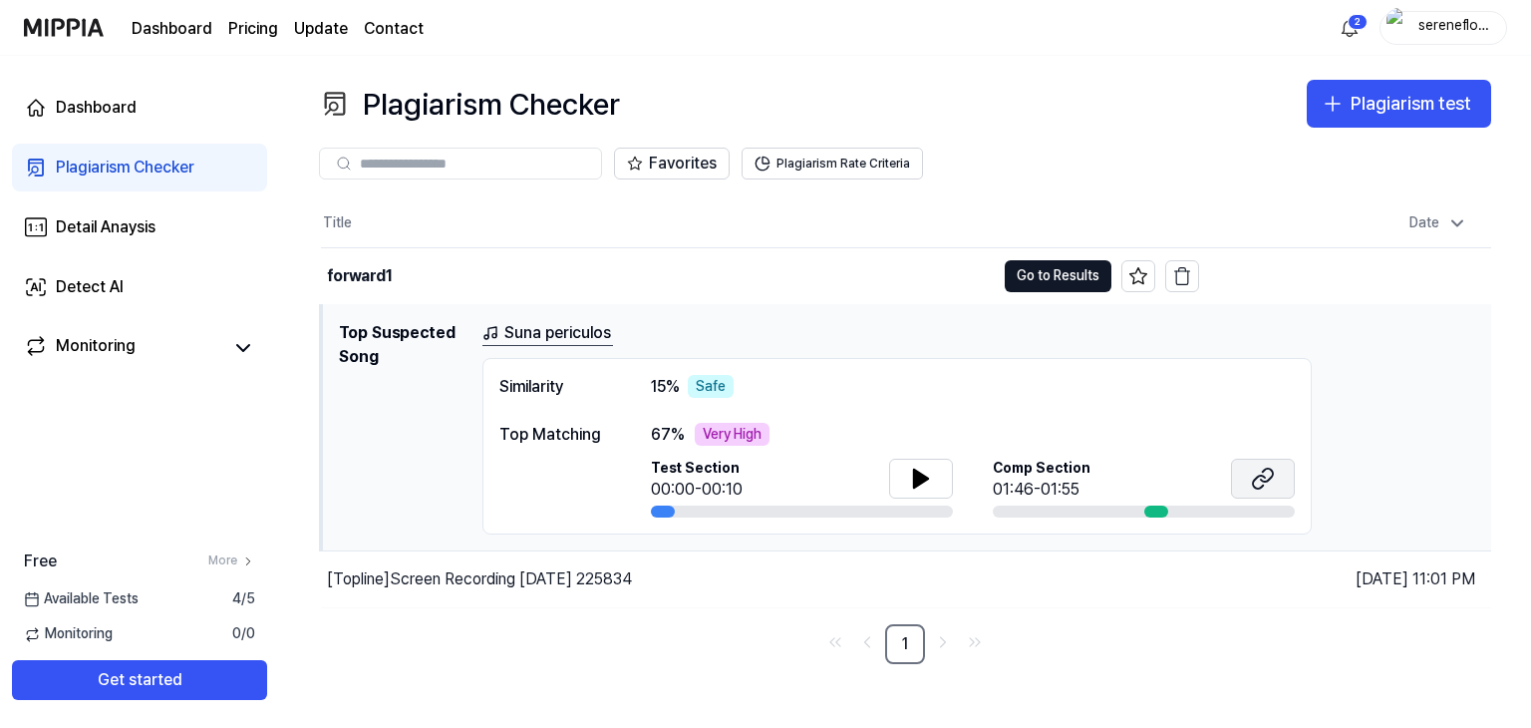
click at [1250, 479] on button at bounding box center [1263, 479] width 64 height 40
click at [552, 580] on div "[Topline] Screen Recording [DATE] 225834" at bounding box center [479, 579] width 305 height 24
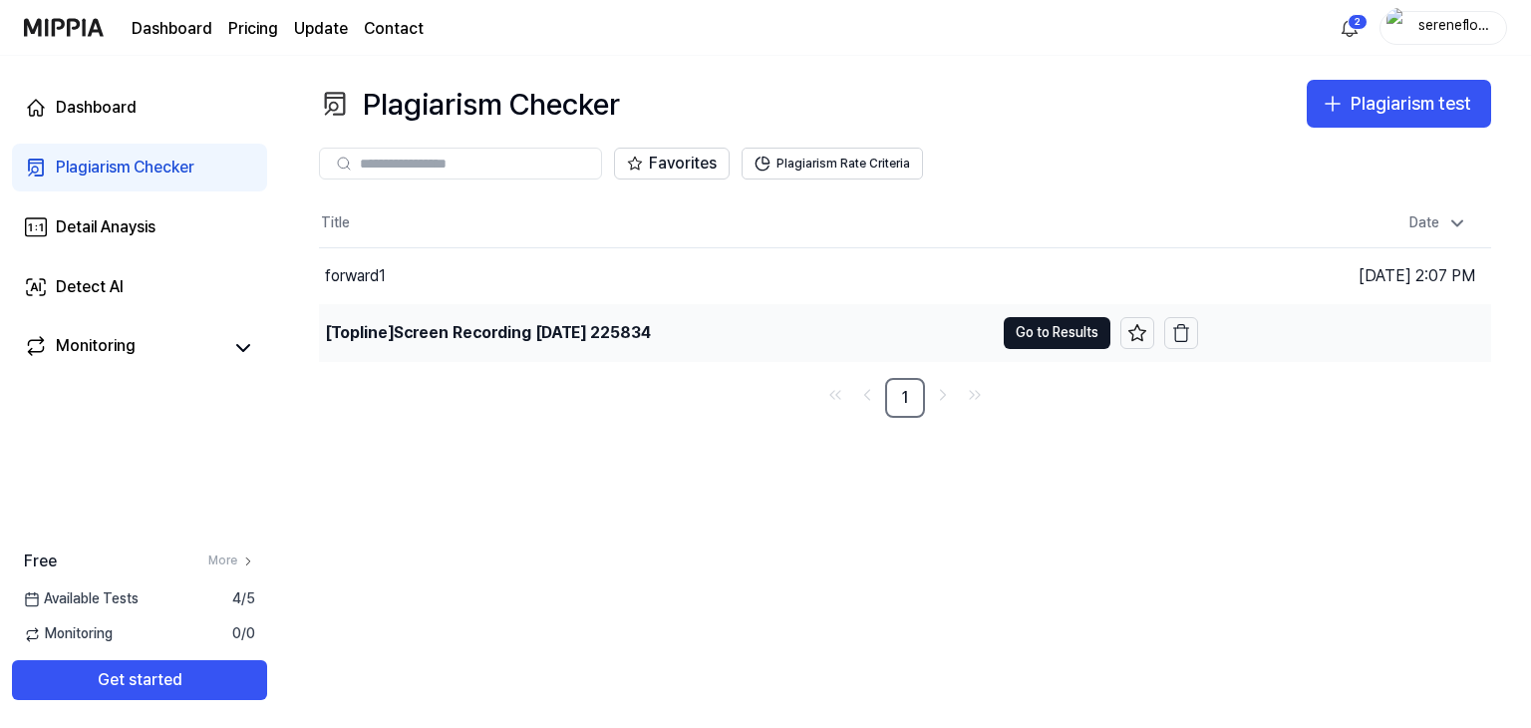
drag, startPoint x: 669, startPoint y: 347, endPoint x: 698, endPoint y: 343, distance: 29.2
click at [669, 347] on div "[Topline] Screen Recording [DATE] 225834" at bounding box center [656, 333] width 675 height 56
click at [1022, 337] on button "Go to Results" at bounding box center [1057, 333] width 107 height 32
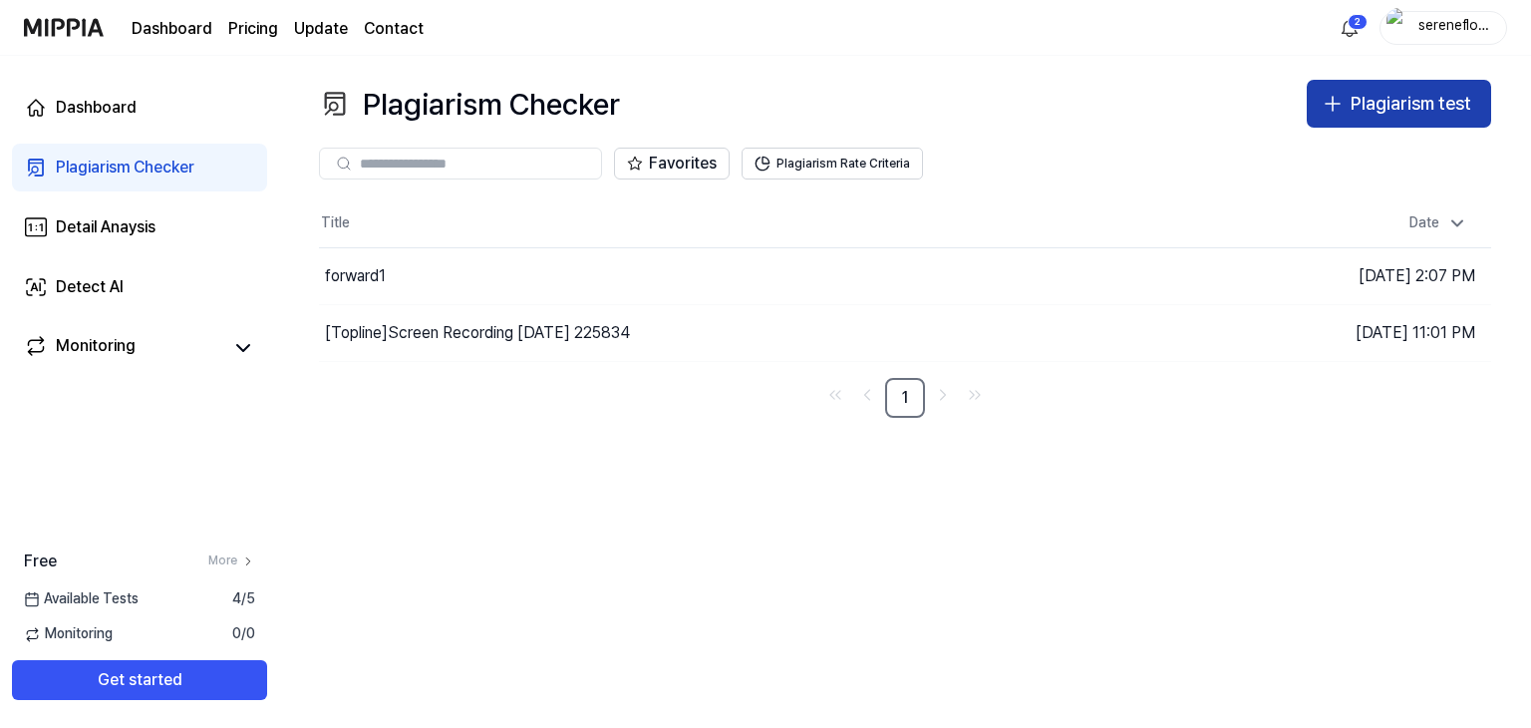
click at [1426, 82] on button "Plagiarism test" at bounding box center [1399, 104] width 184 height 48
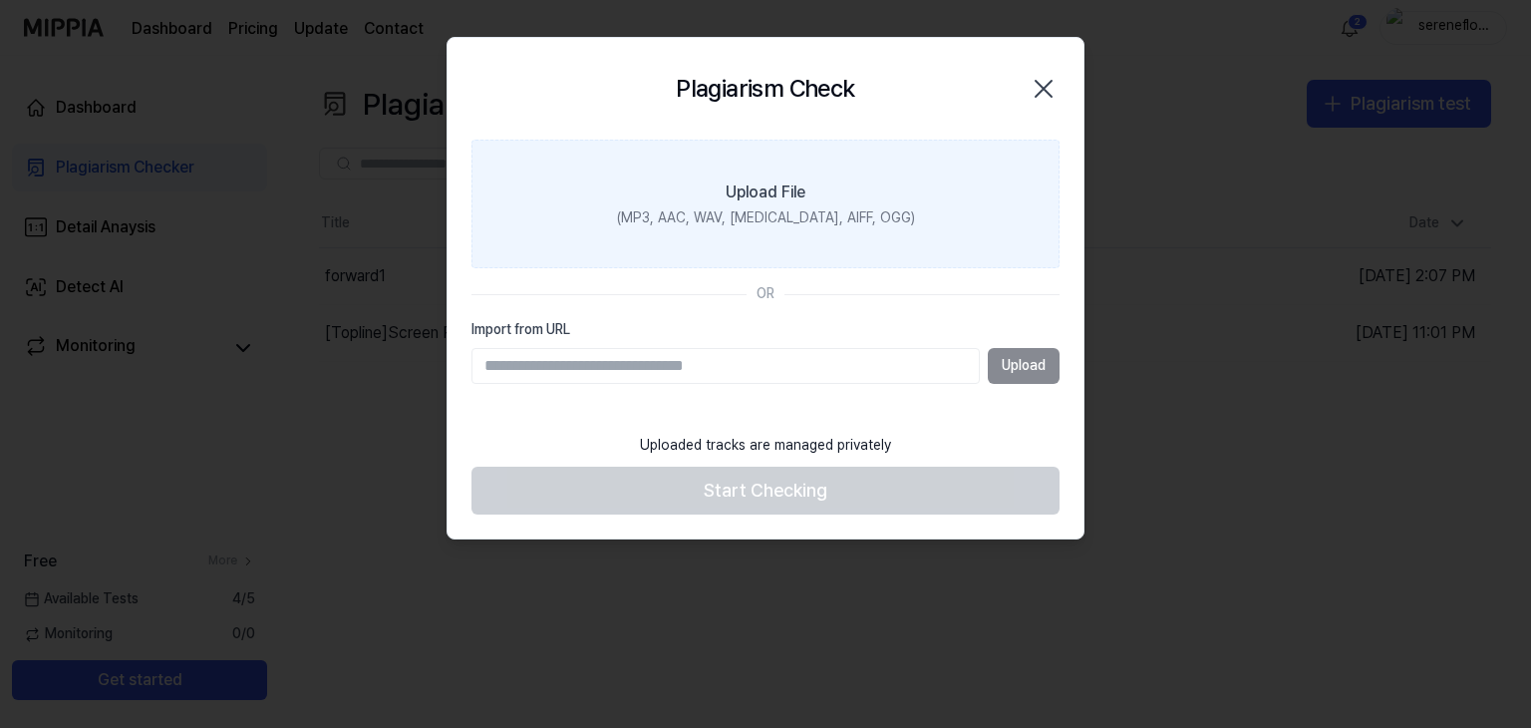
drag, startPoint x: 746, startPoint y: 240, endPoint x: 710, endPoint y: 228, distance: 37.8
click at [710, 228] on label "Upload File (MP3, AAC, WAV, [MEDICAL_DATA], AIFF, OGG)" at bounding box center [765, 205] width 588 height 130
click at [0, 0] on input "Upload File (MP3, AAC, WAV, [MEDICAL_DATA], AIFF, OGG)" at bounding box center [0, 0] width 0 height 0
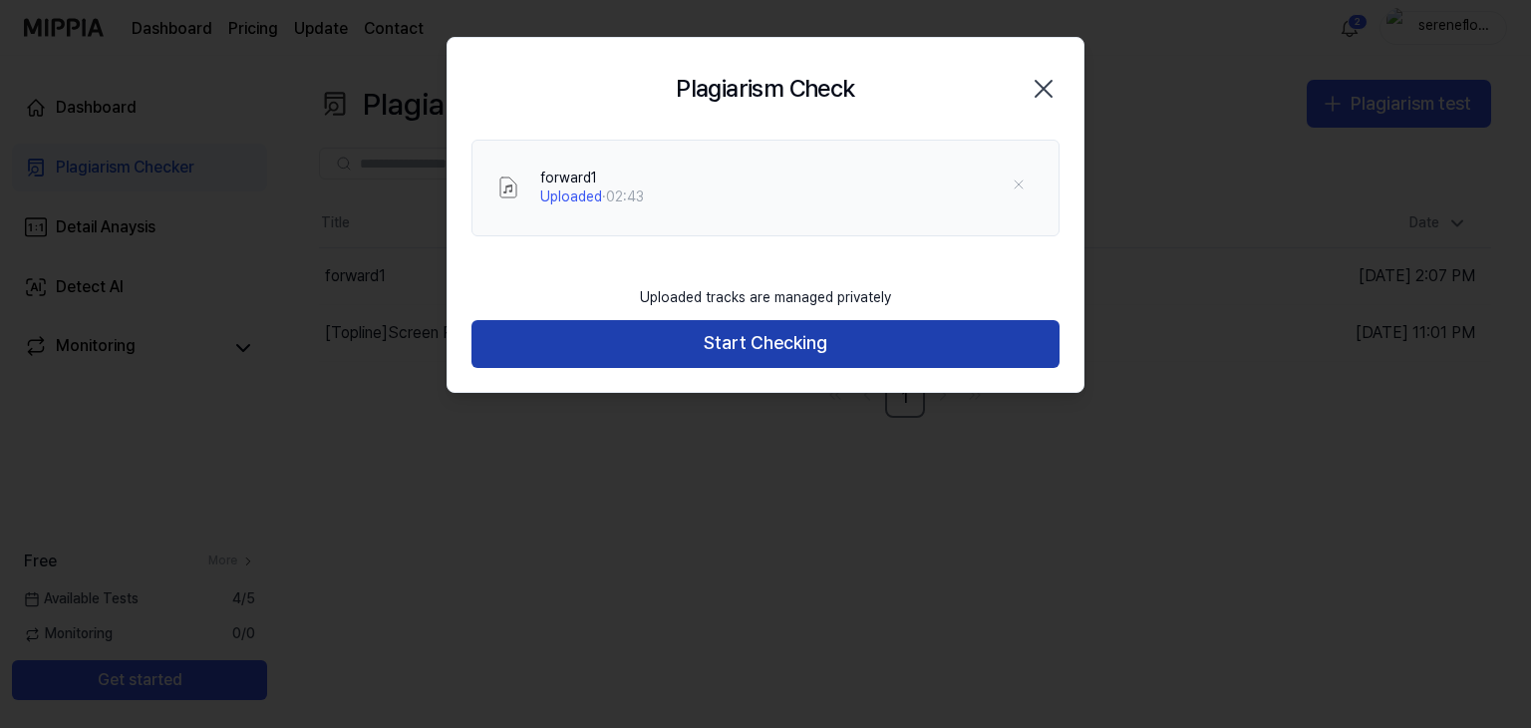
click at [791, 336] on button "Start Checking" at bounding box center [765, 344] width 588 height 48
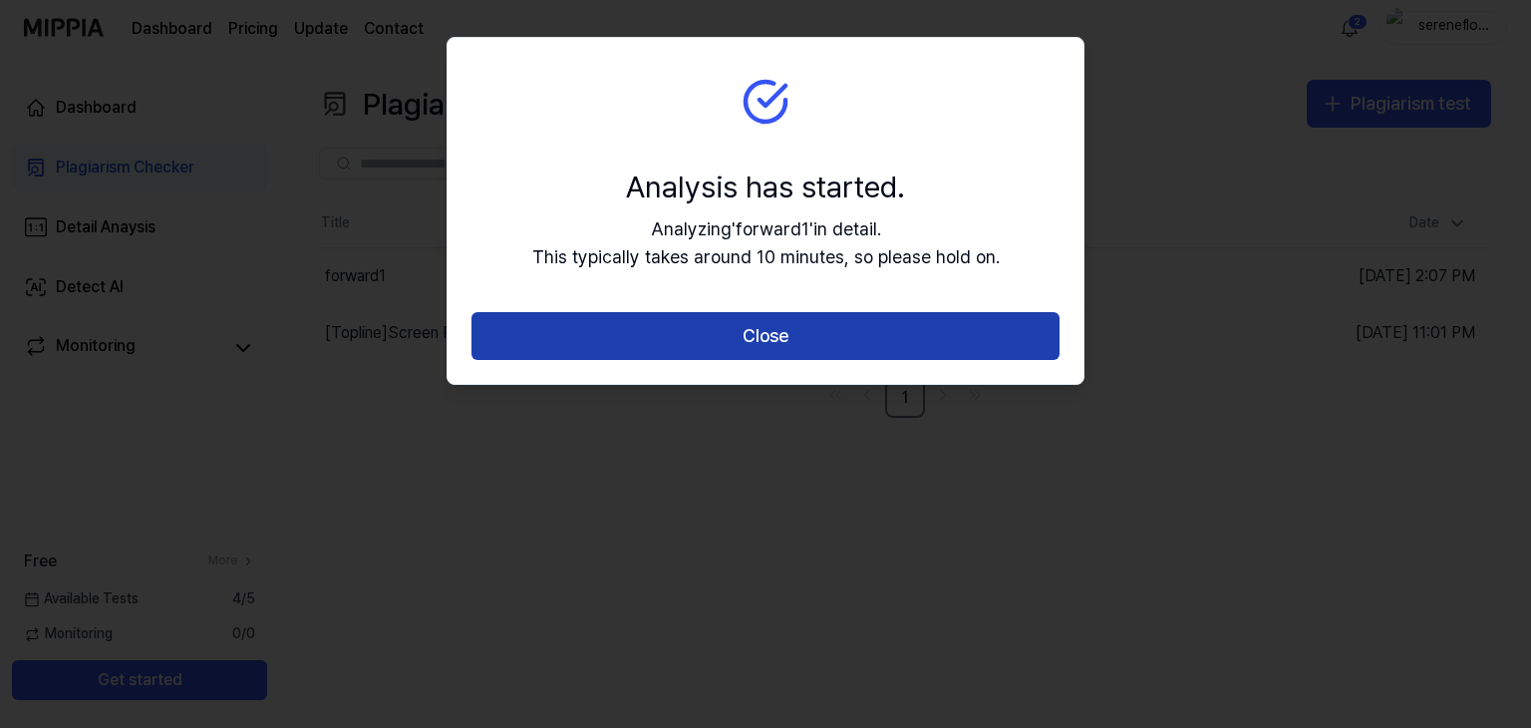
click at [815, 344] on button "Close" at bounding box center [765, 336] width 588 height 48
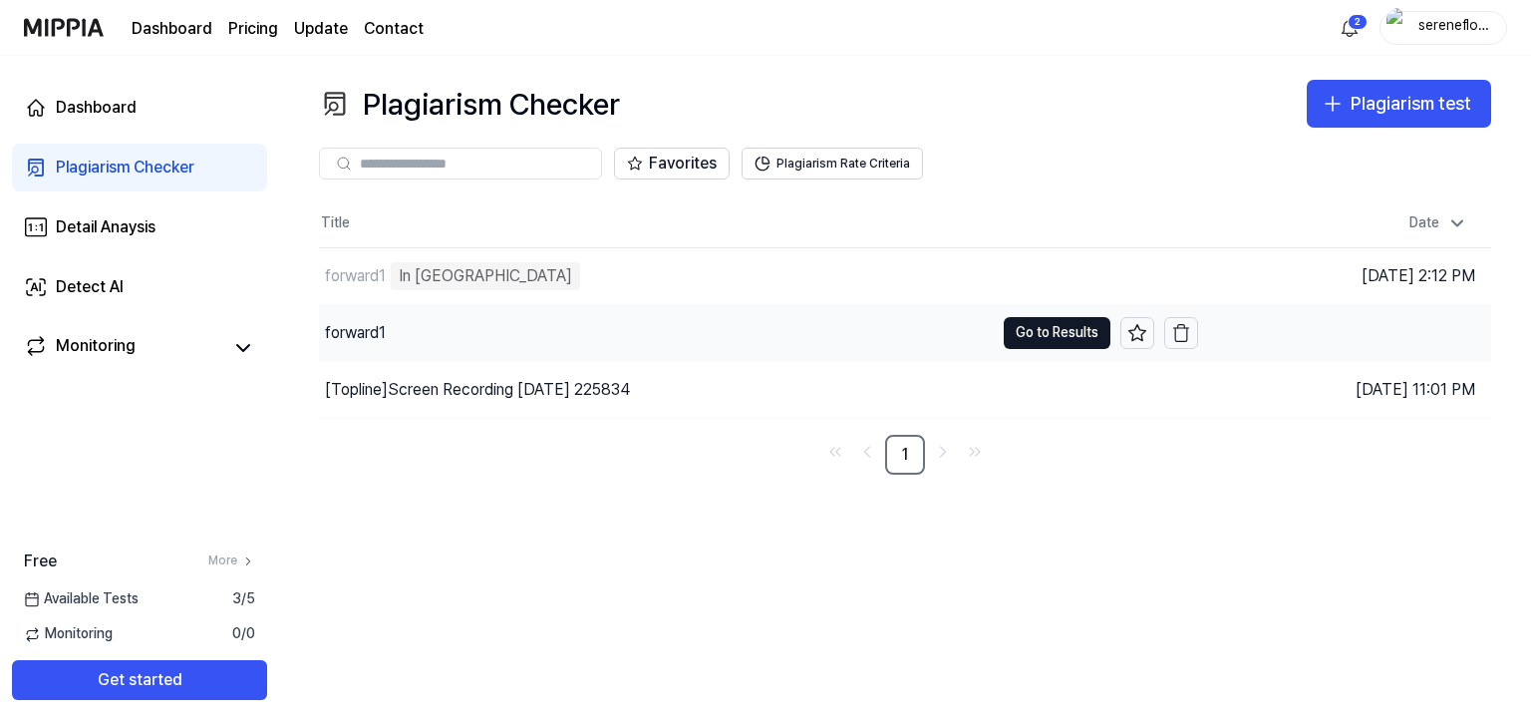
click at [785, 327] on div "forward1" at bounding box center [656, 333] width 675 height 56
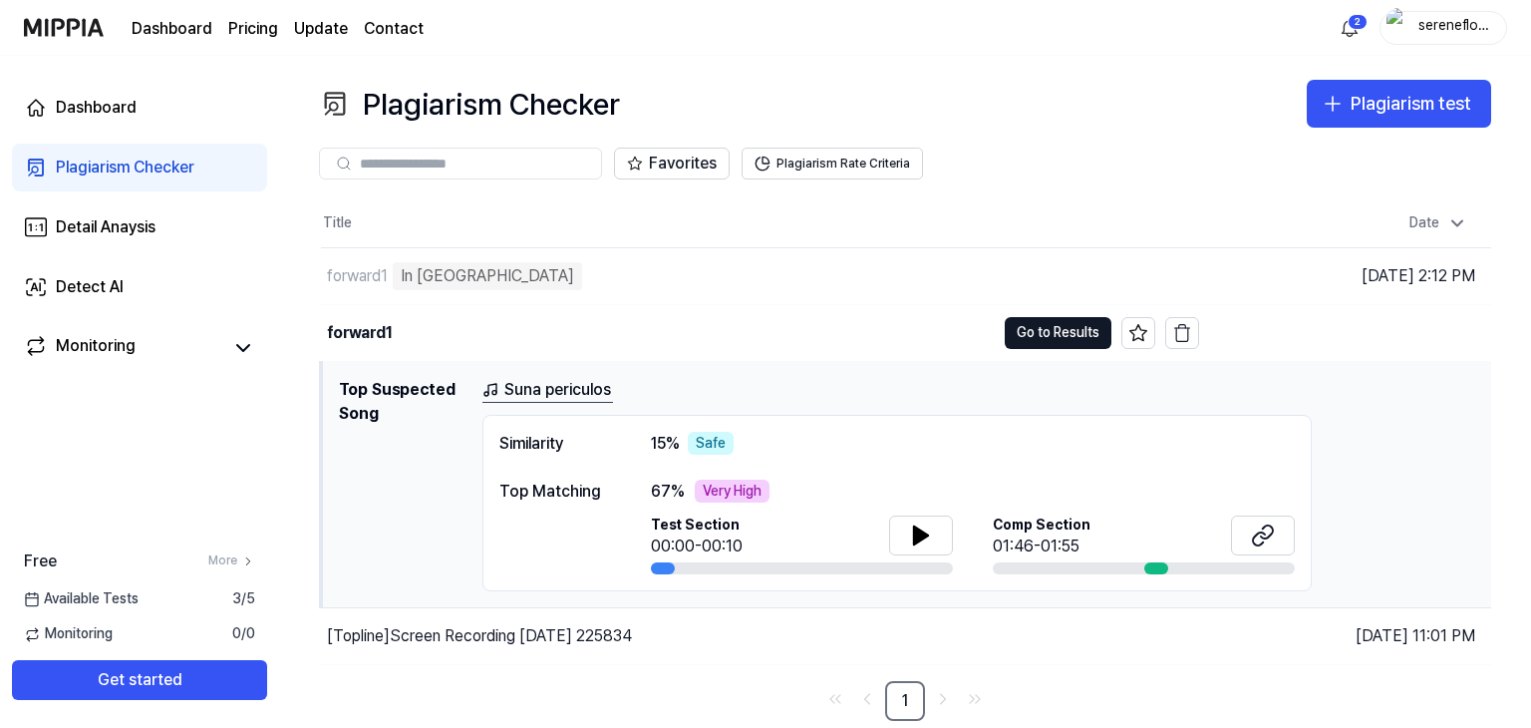
drag, startPoint x: 661, startPoint y: 568, endPoint x: 686, endPoint y: 564, distance: 25.2
click at [702, 564] on div at bounding box center [802, 568] width 302 height 12
drag, startPoint x: 662, startPoint y: 566, endPoint x: 734, endPoint y: 561, distance: 71.9
click at [734, 562] on div at bounding box center [802, 568] width 302 height 12
drag, startPoint x: 685, startPoint y: 562, endPoint x: 743, endPoint y: 558, distance: 58.0
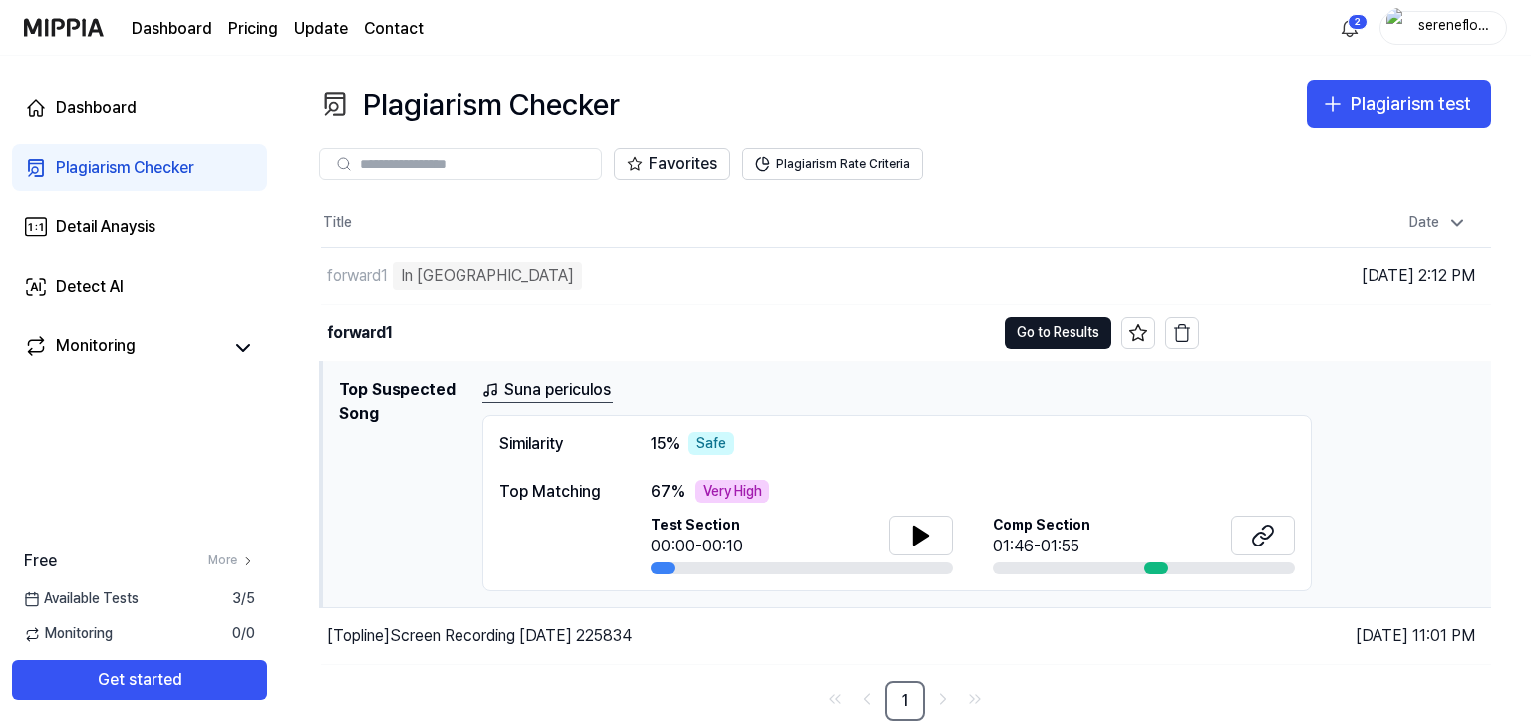
click at [743, 558] on div "Test Section 00:00-00:10" at bounding box center [802, 545] width 302 height 60
click at [775, 504] on div "67 % Very High Test Section 00:00-00:10 Comp Section 01:46-01:55" at bounding box center [973, 527] width 644 height 96
click at [841, 483] on div "67 % Very High" at bounding box center [973, 491] width 644 height 24
click at [690, 448] on div "Safe" at bounding box center [711, 444] width 46 height 24
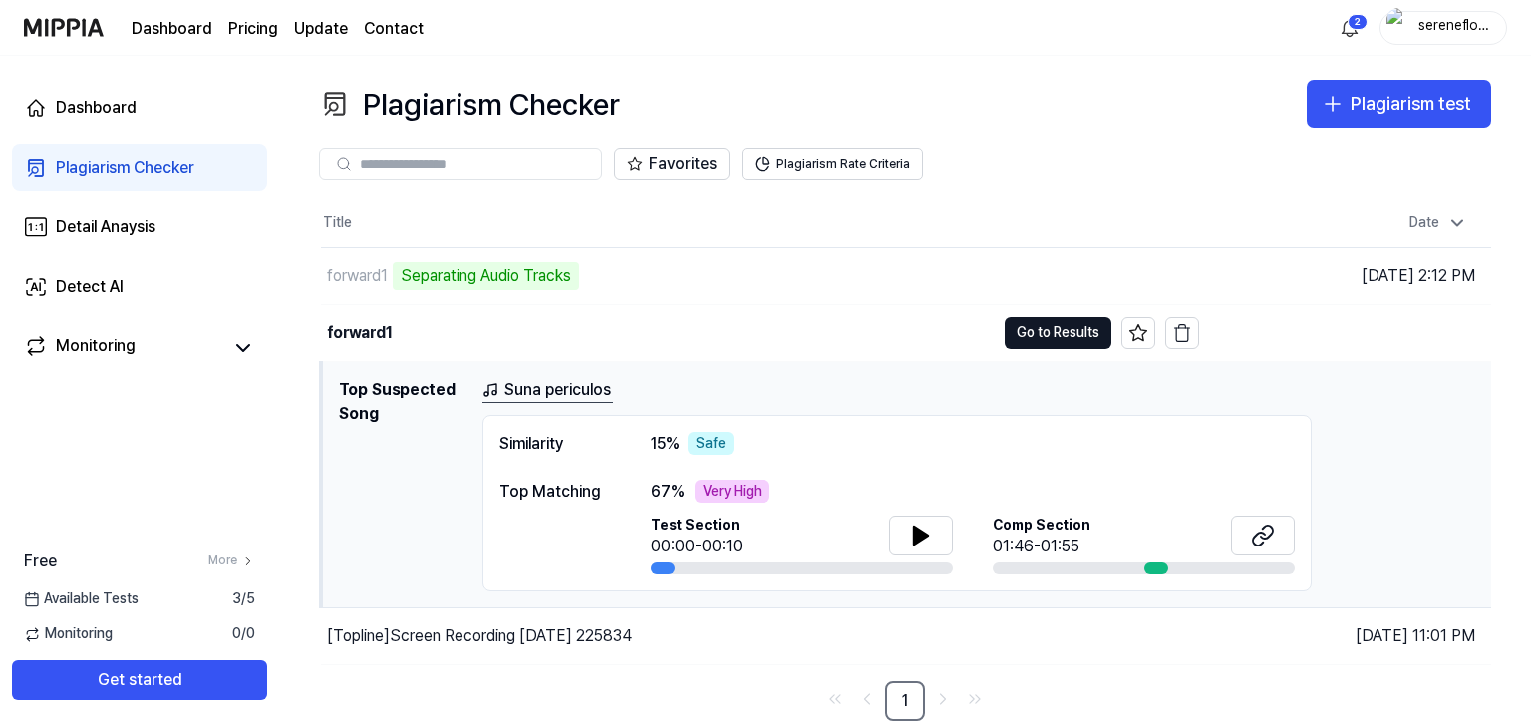
drag, startPoint x: 523, startPoint y: 439, endPoint x: 513, endPoint y: 399, distance: 41.1
click at [522, 438] on div "Similarity" at bounding box center [555, 444] width 112 height 24
click at [537, 442] on div "Similarity" at bounding box center [555, 444] width 112 height 24
click at [903, 529] on button at bounding box center [921, 535] width 64 height 40
drag, startPoint x: 665, startPoint y: 563, endPoint x: 708, endPoint y: 560, distance: 43.0
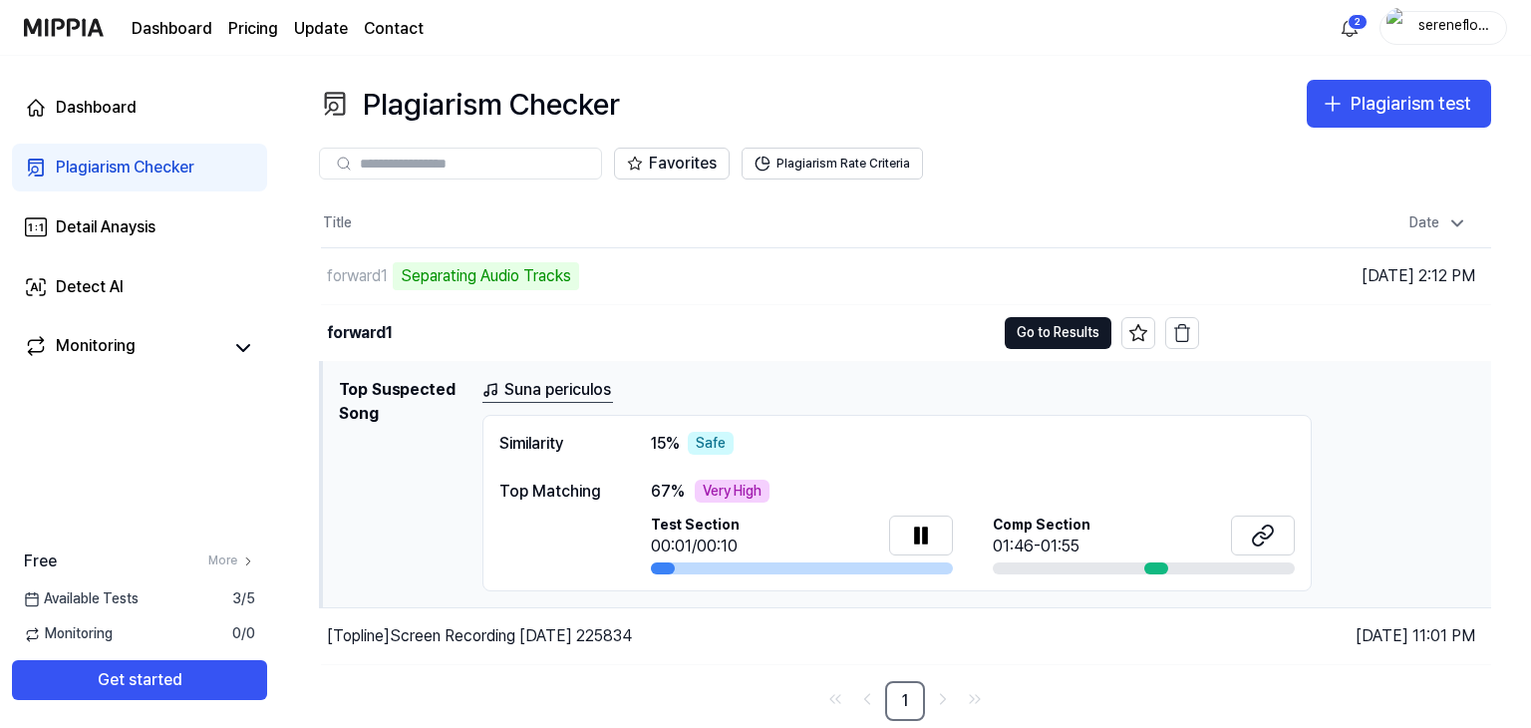
click at [708, 562] on div at bounding box center [802, 568] width 302 height 12
drag, startPoint x: 674, startPoint y: 560, endPoint x: 686, endPoint y: 555, distance: 13.0
click at [700, 555] on div "Test Section 00:02/00:10" at bounding box center [802, 545] width 302 height 60
drag, startPoint x: 686, startPoint y: 555, endPoint x: 746, endPoint y: 549, distance: 60.1
click at [775, 547] on div "Test Section 00:02/00:10" at bounding box center [802, 537] width 302 height 44
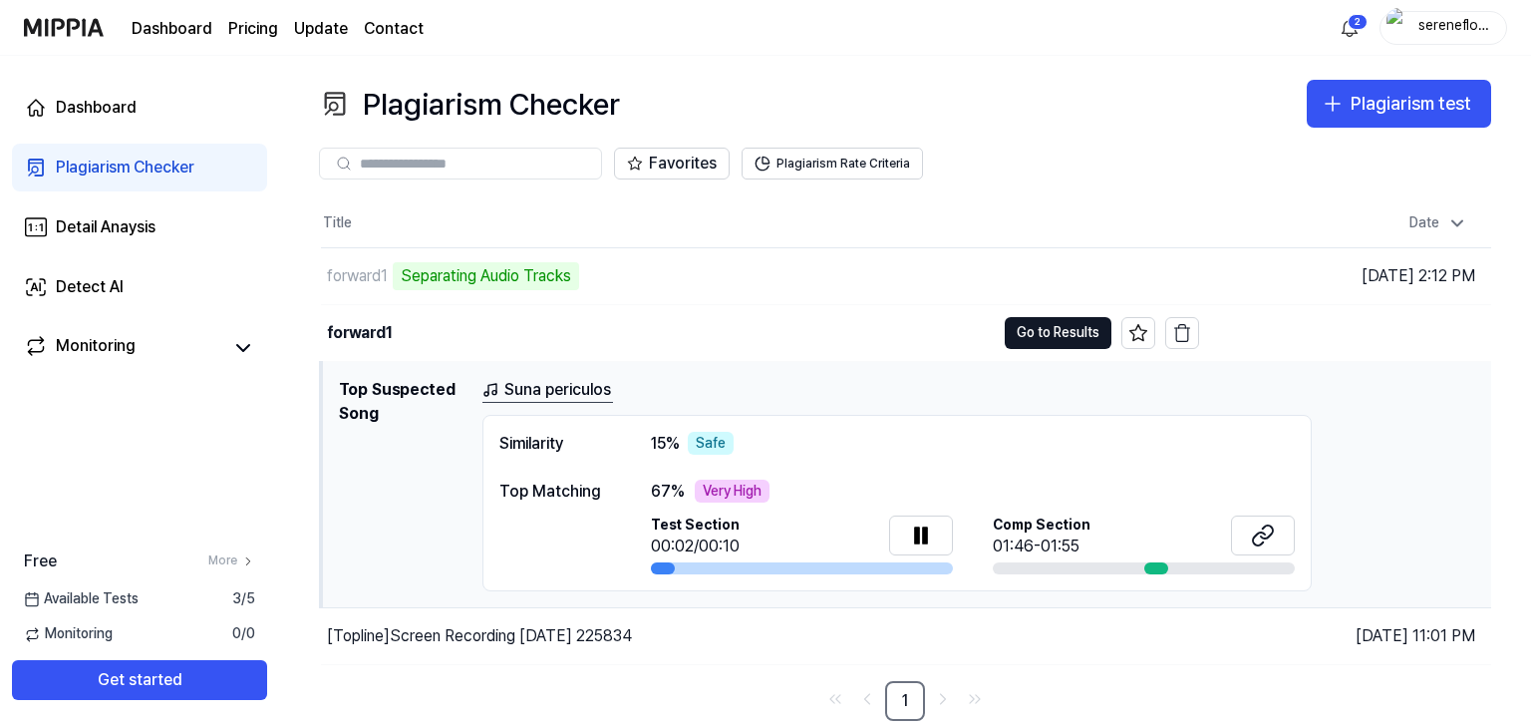
click at [697, 563] on div at bounding box center [802, 568] width 302 height 12
click at [714, 563] on div at bounding box center [802, 568] width 302 height 12
click at [718, 563] on div at bounding box center [802, 568] width 302 height 12
click at [722, 563] on div at bounding box center [802, 568] width 302 height 12
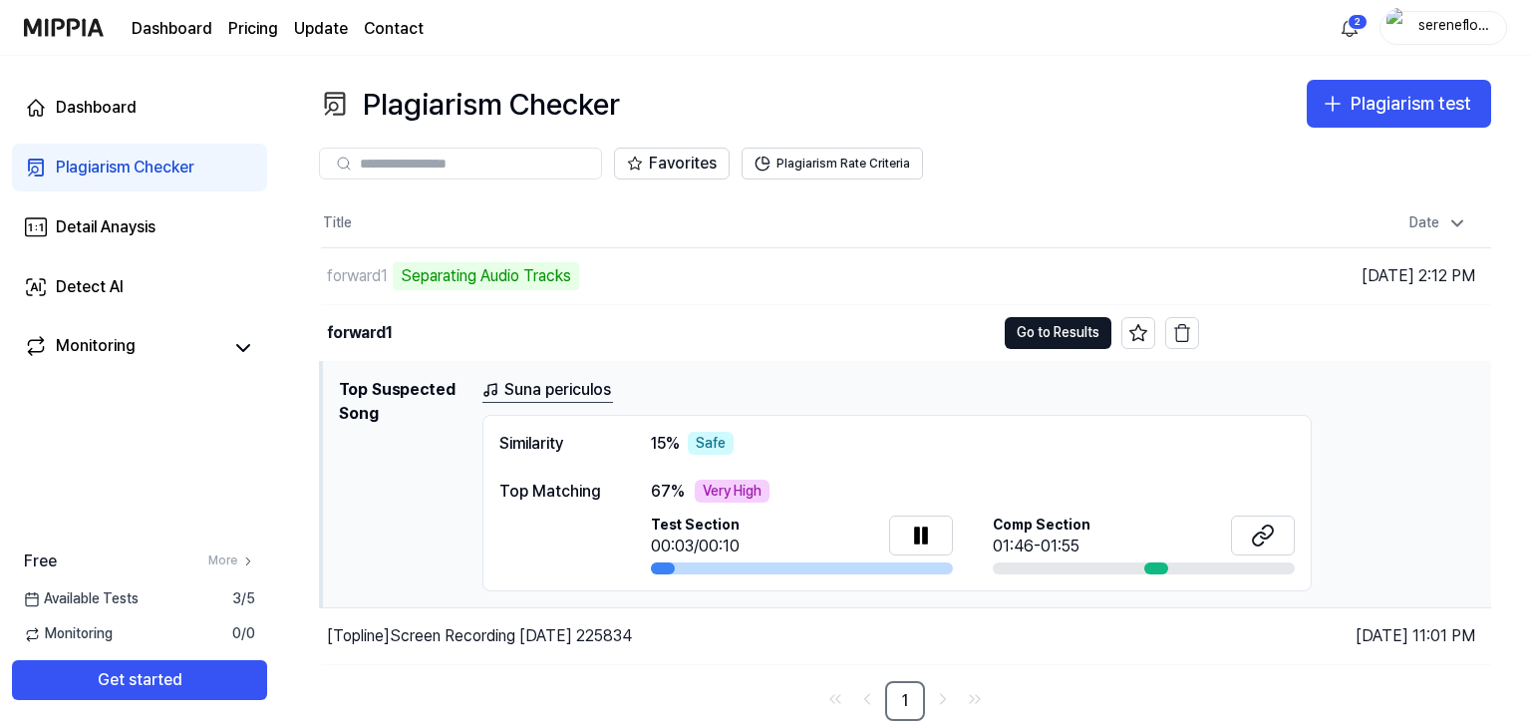
click at [729, 563] on div at bounding box center [802, 568] width 302 height 12
click at [733, 563] on div at bounding box center [802, 568] width 302 height 12
click at [734, 563] on div at bounding box center [802, 568] width 302 height 12
